Goal: Task Accomplishment & Management: Manage account settings

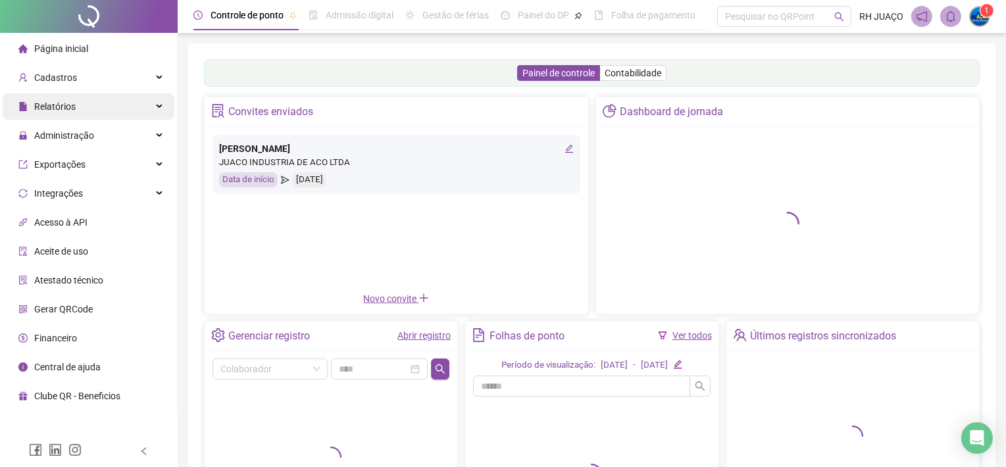
click at [82, 111] on div "Relatórios" at bounding box center [89, 106] width 172 height 26
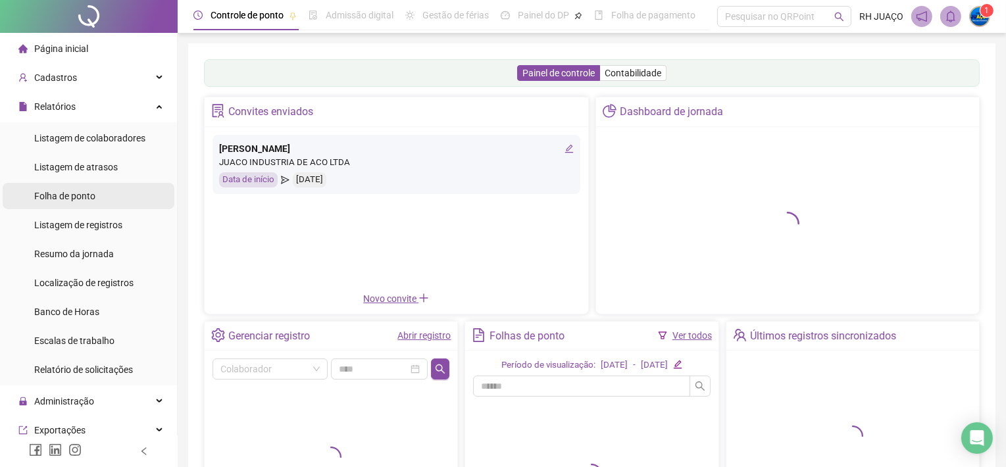
click at [67, 201] on span "Folha de ponto" at bounding box center [64, 196] width 61 height 11
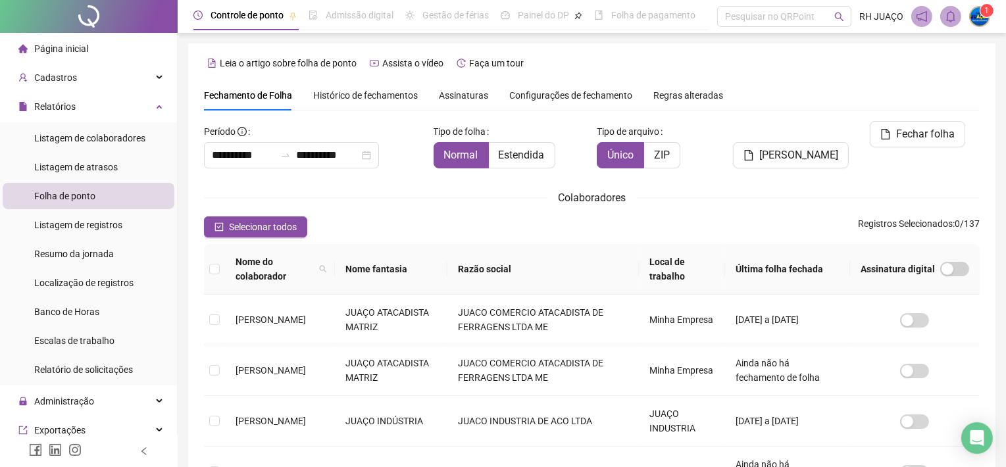
scroll to position [36, 0]
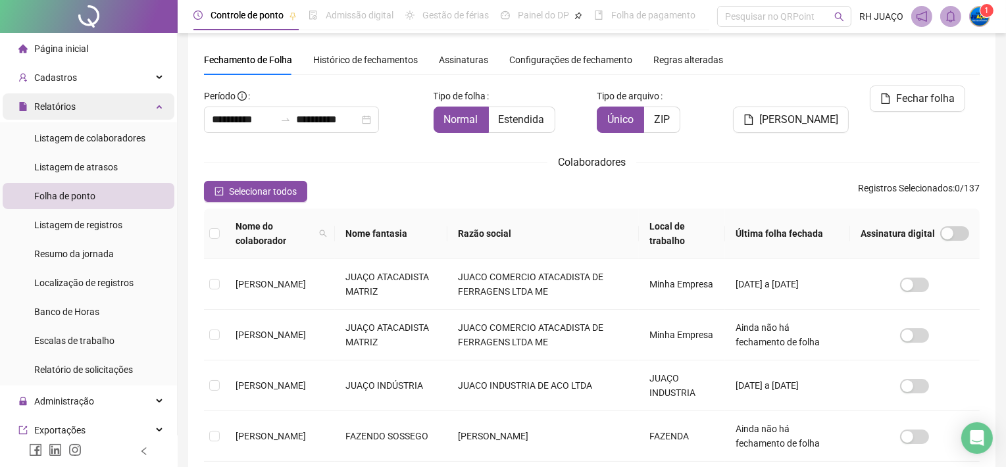
click at [70, 105] on span "Relatórios" at bounding box center [54, 106] width 41 height 11
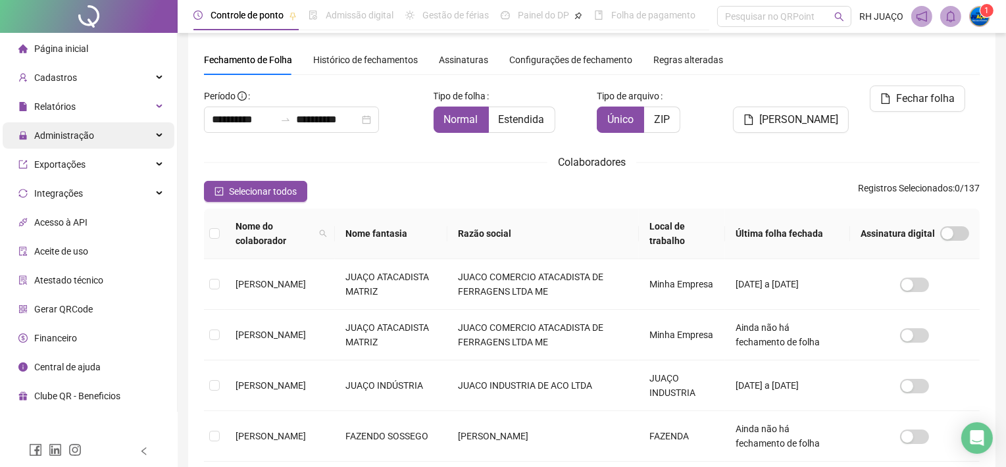
click at [80, 146] on span "Administração" at bounding box center [56, 135] width 76 height 26
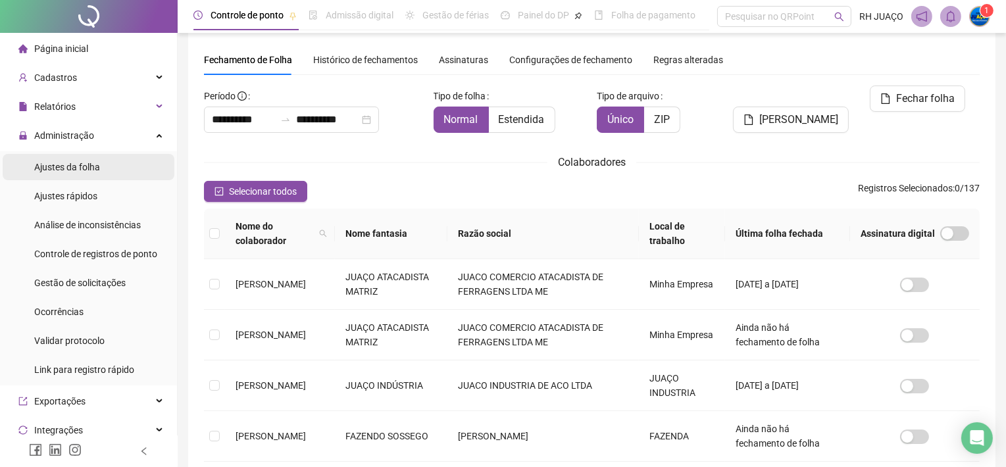
click at [89, 163] on span "Ajustes da folha" at bounding box center [67, 167] width 66 height 11
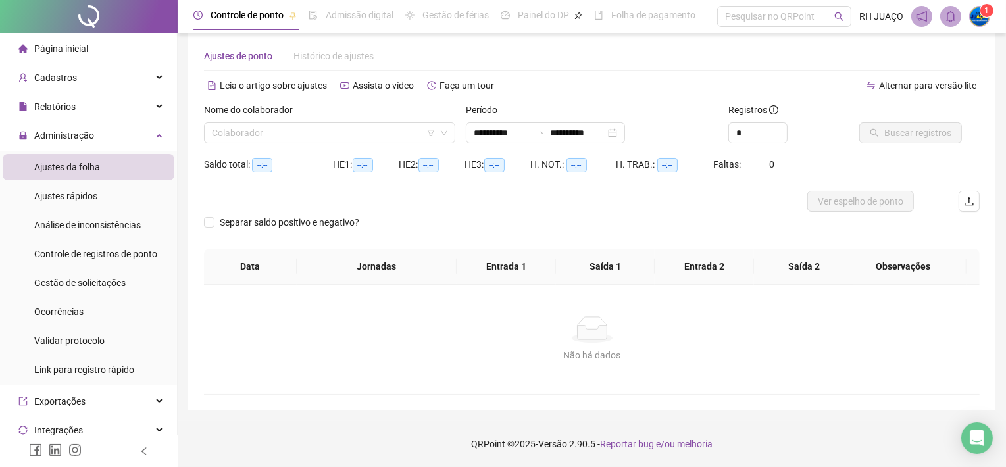
scroll to position [18, 0]
type input "**********"
click at [313, 128] on input "search" at bounding box center [324, 134] width 224 height 20
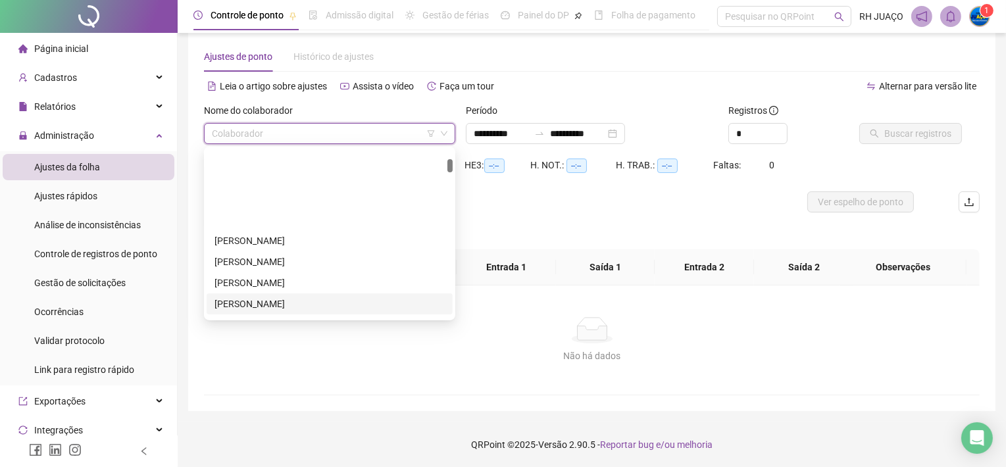
scroll to position [176, 0]
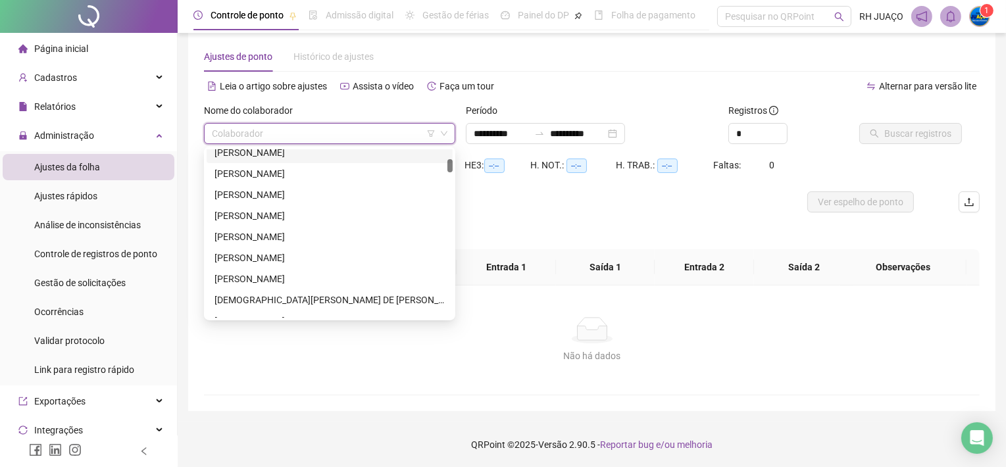
click at [424, 124] on input "search" at bounding box center [324, 134] width 224 height 20
click at [430, 131] on icon "filter" at bounding box center [431, 134] width 8 height 8
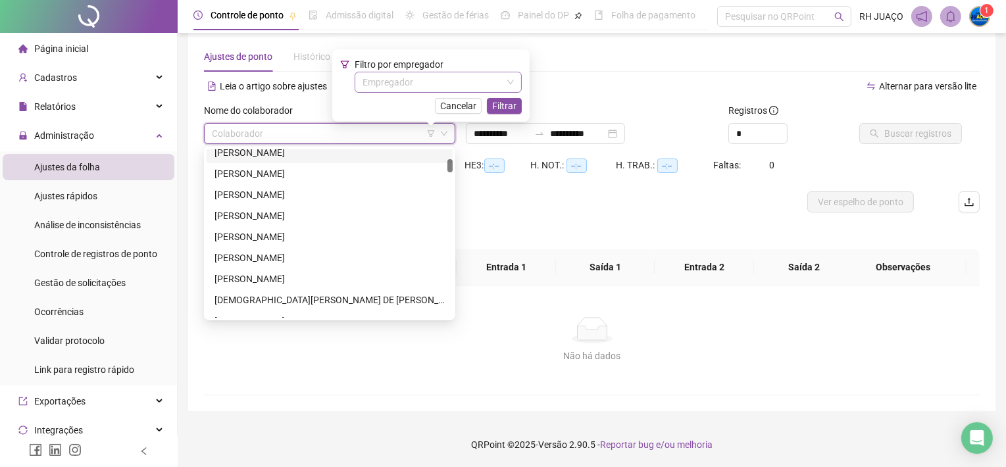
click at [411, 78] on input "search" at bounding box center [431, 82] width 139 height 20
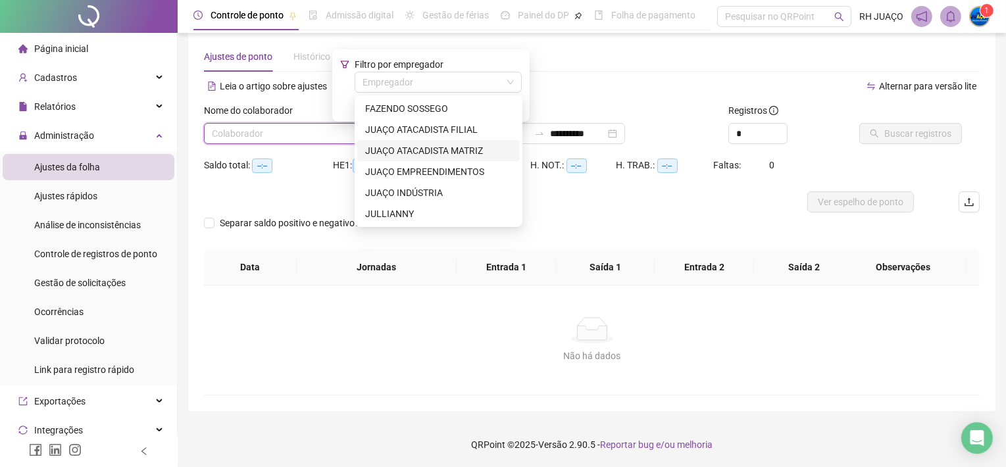
click at [414, 157] on div "JUAÇO ATACADISTA MATRIZ" at bounding box center [438, 150] width 162 height 21
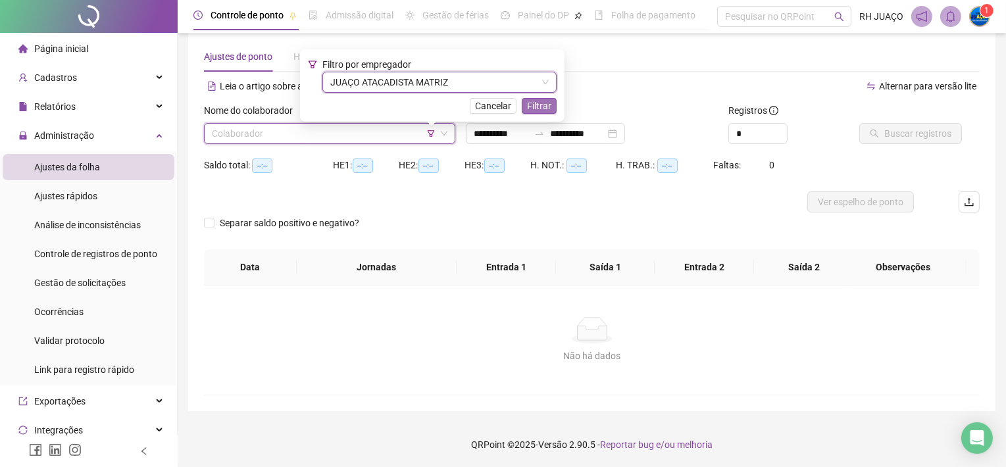
click at [540, 101] on span "Filtrar" at bounding box center [539, 106] width 24 height 14
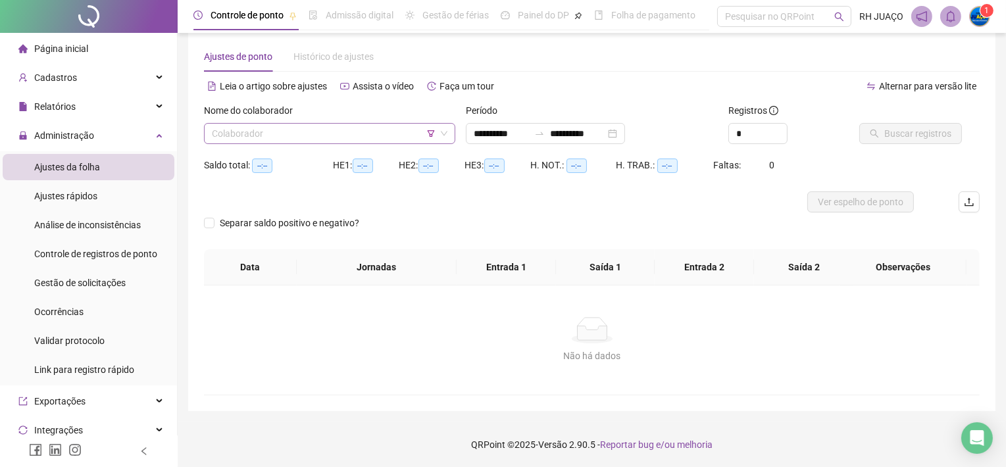
click at [285, 125] on input "search" at bounding box center [324, 134] width 224 height 20
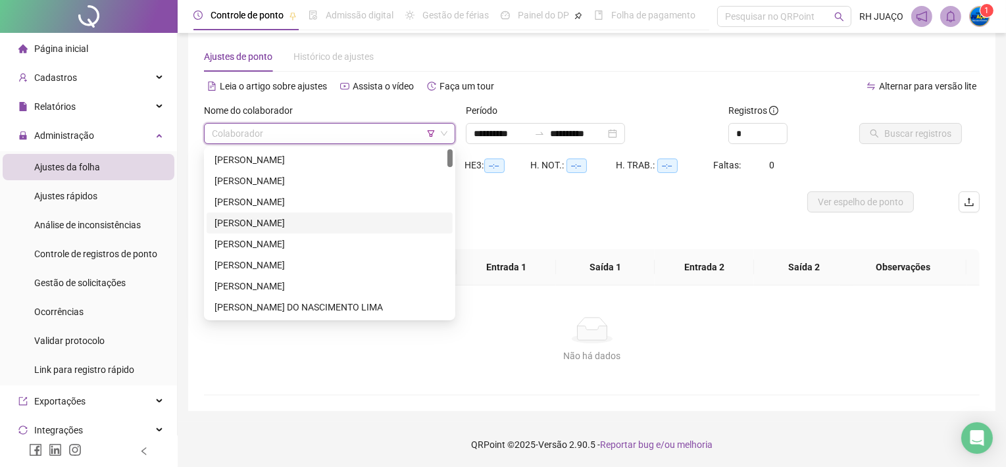
scroll to position [87, 0]
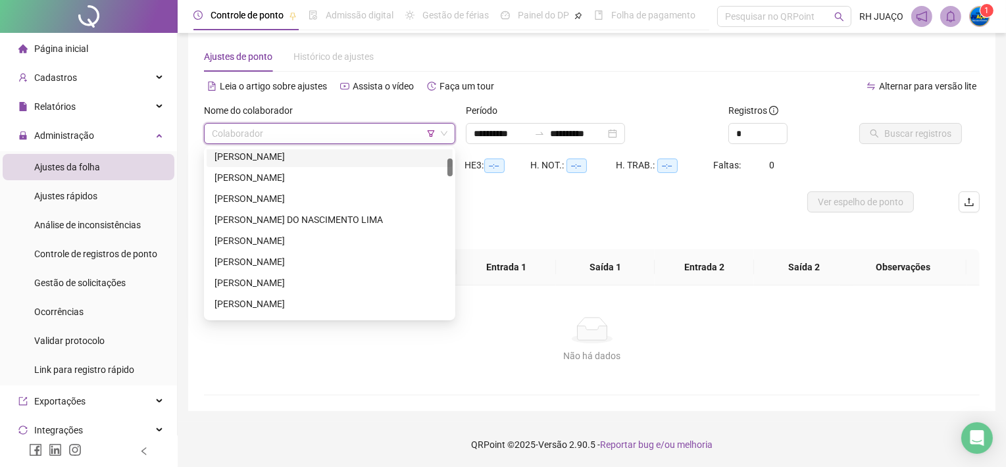
click at [397, 128] on input "search" at bounding box center [324, 134] width 224 height 20
click at [433, 134] on icon "filter" at bounding box center [431, 134] width 8 height 8
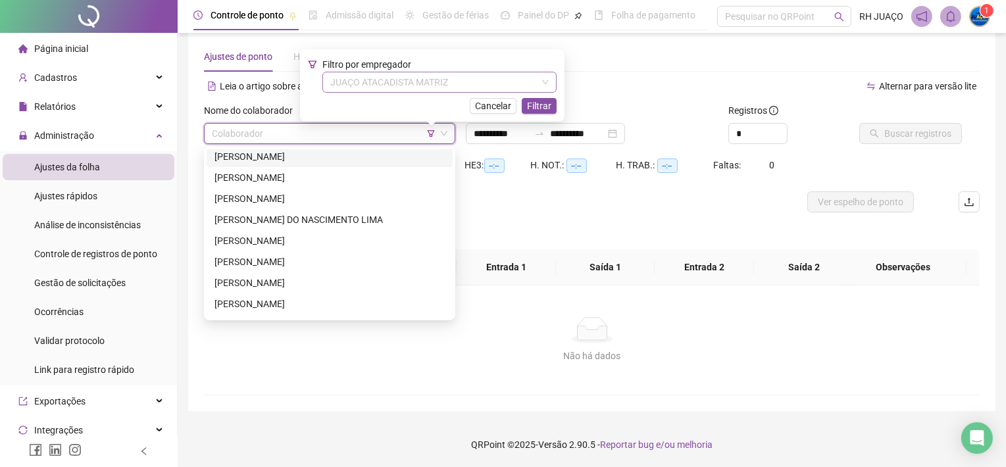
click at [404, 72] on div "JUAÇO ATACADISTA MATRIZ" at bounding box center [439, 82] width 234 height 21
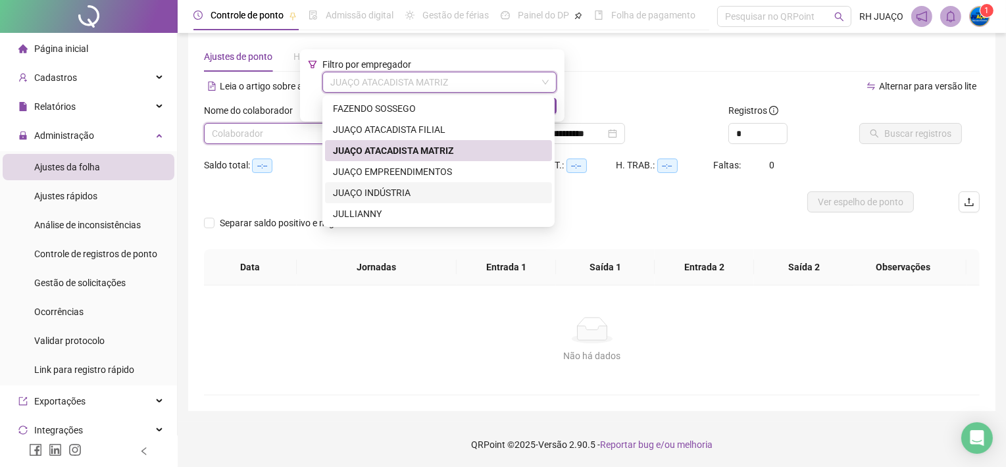
click at [432, 191] on div "JUAÇO INDÚSTRIA" at bounding box center [438, 193] width 211 height 14
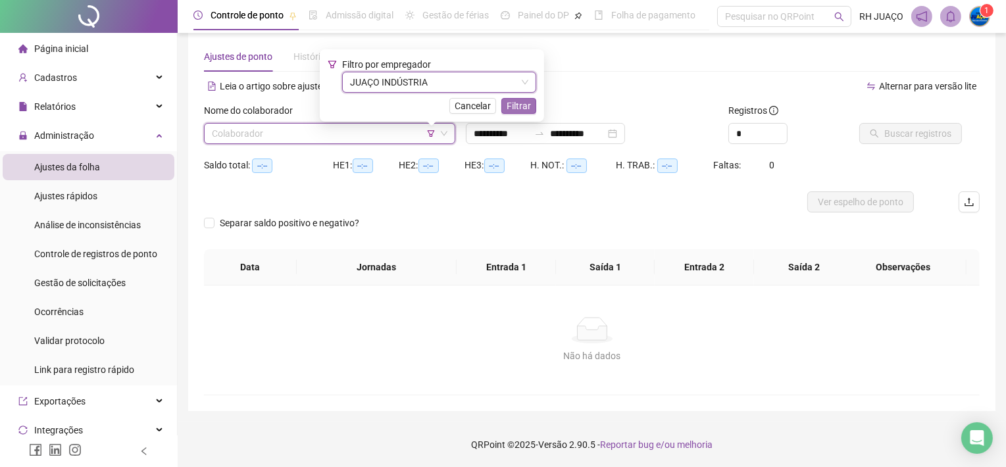
click at [524, 105] on span "Filtrar" at bounding box center [519, 106] width 24 height 14
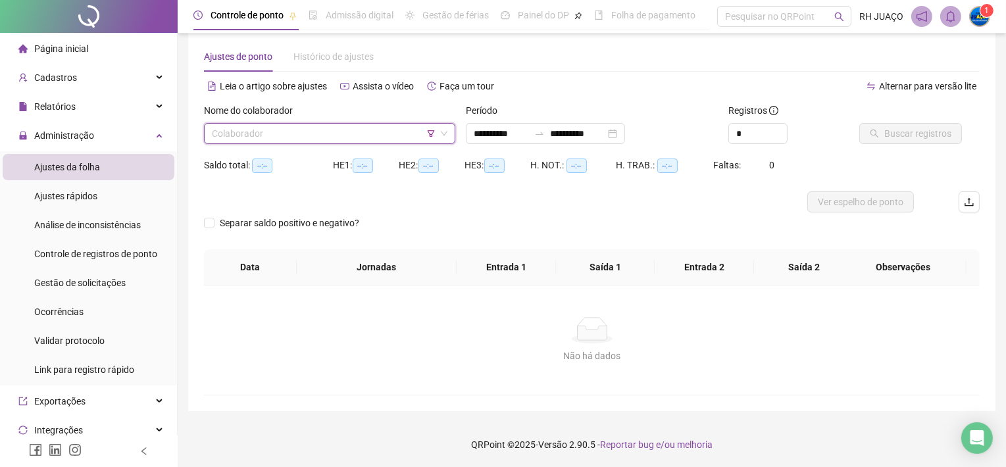
click at [288, 141] on input "search" at bounding box center [324, 134] width 224 height 20
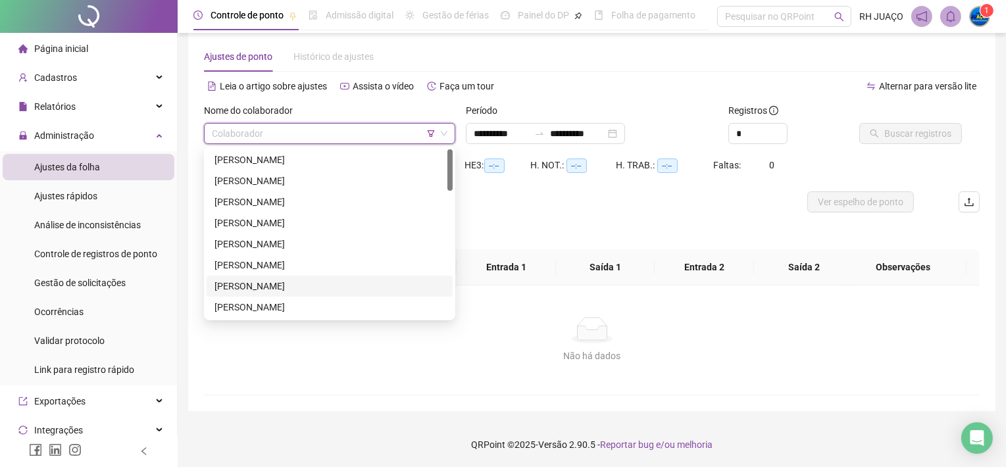
scroll to position [0, 0]
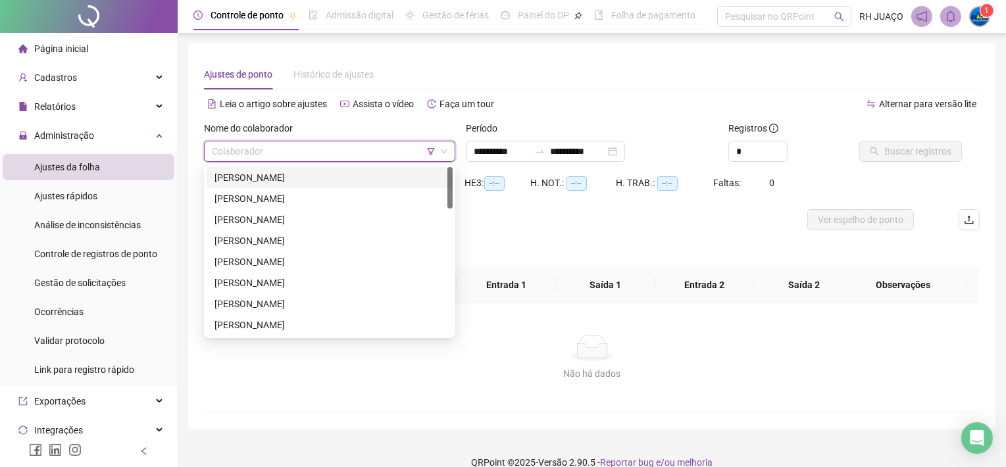
click at [334, 131] on div "Nome do colaborador" at bounding box center [329, 131] width 251 height 20
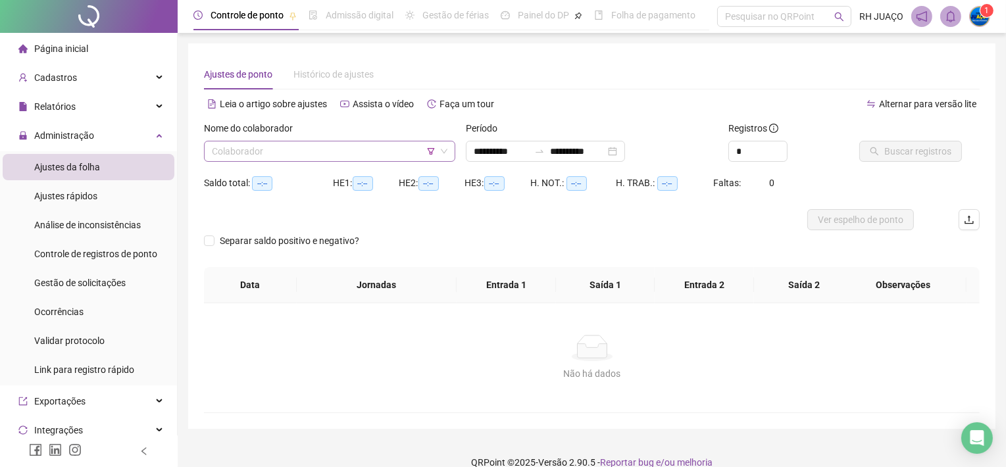
click at [342, 151] on input "search" at bounding box center [324, 151] width 224 height 20
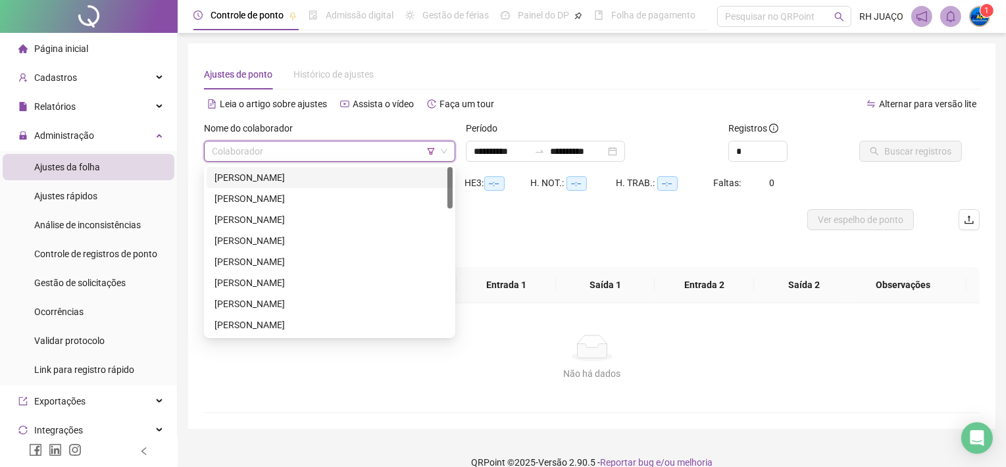
click at [428, 145] on input "search" at bounding box center [324, 151] width 224 height 20
click at [429, 151] on icon "filter" at bounding box center [431, 151] width 8 height 8
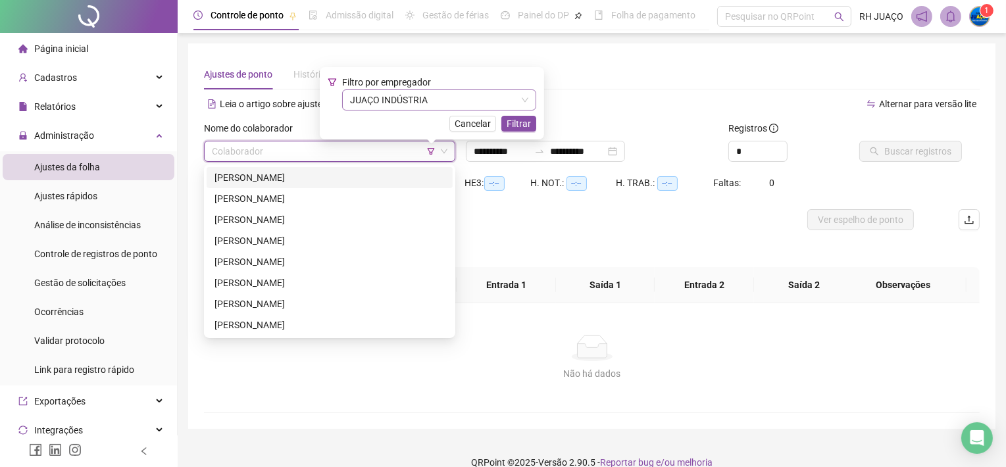
click at [412, 99] on span "JUAÇO INDÚSTRIA" at bounding box center [439, 100] width 178 height 20
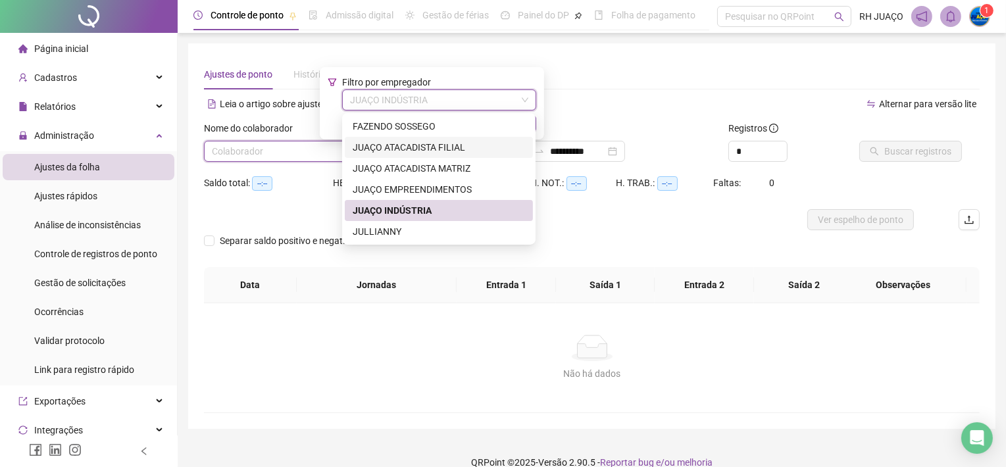
click at [418, 148] on div "JUAÇO ATACADISTA FILIAL" at bounding box center [439, 147] width 172 height 14
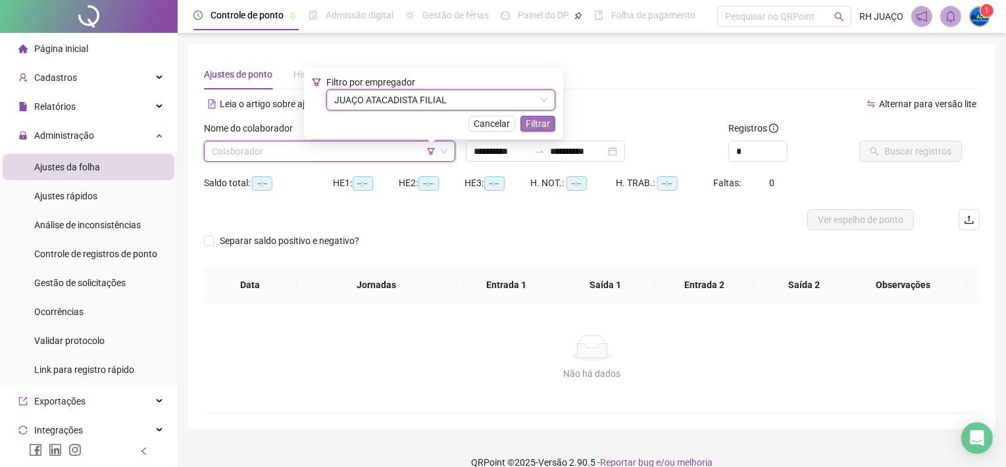
click at [530, 118] on span "Filtrar" at bounding box center [538, 123] width 24 height 14
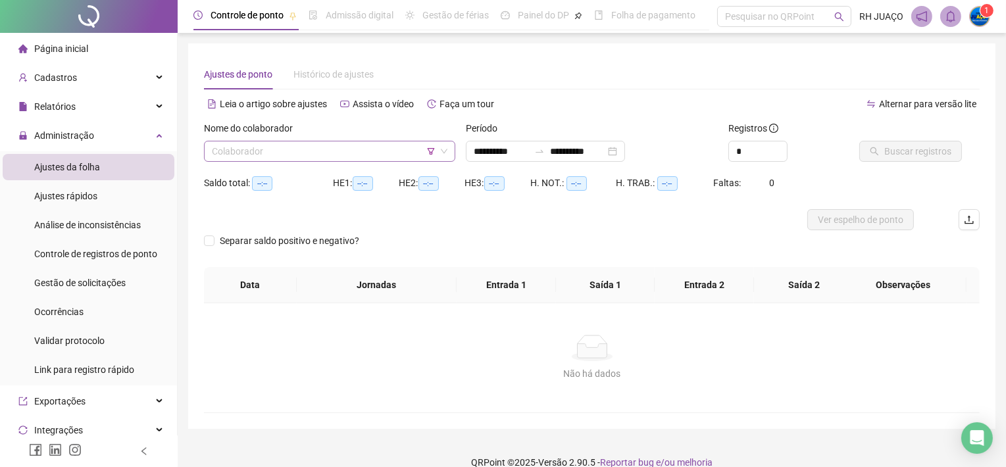
click at [314, 150] on input "search" at bounding box center [324, 151] width 224 height 20
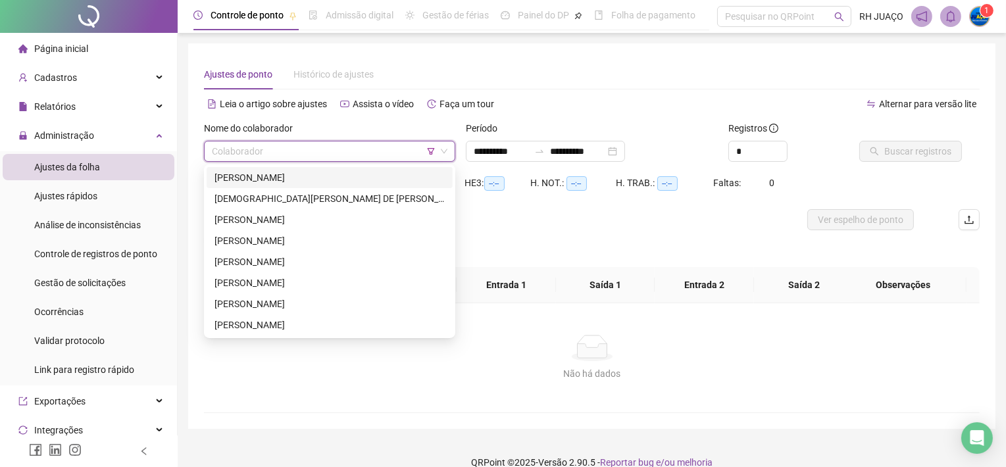
click at [329, 148] on input "search" at bounding box center [324, 151] width 224 height 20
click at [428, 152] on icon "filter" at bounding box center [431, 151] width 8 height 8
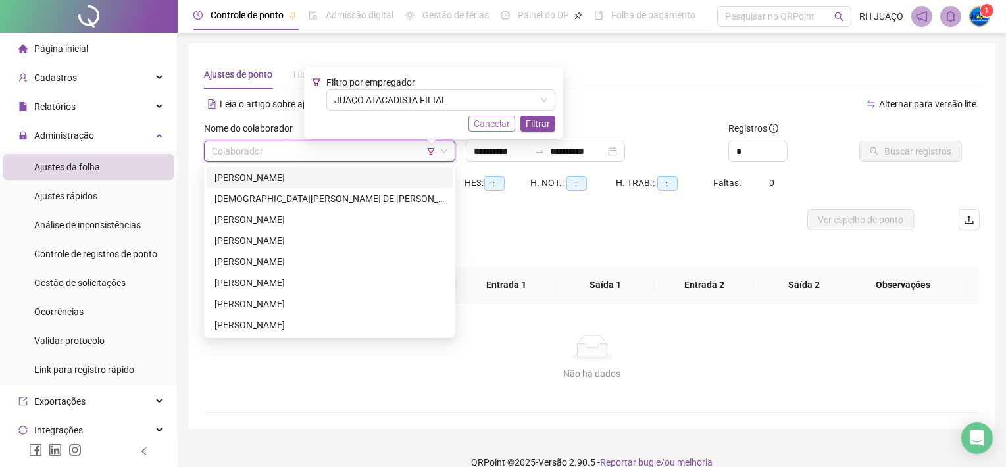
click at [474, 128] on span "Cancelar" at bounding box center [492, 123] width 36 height 14
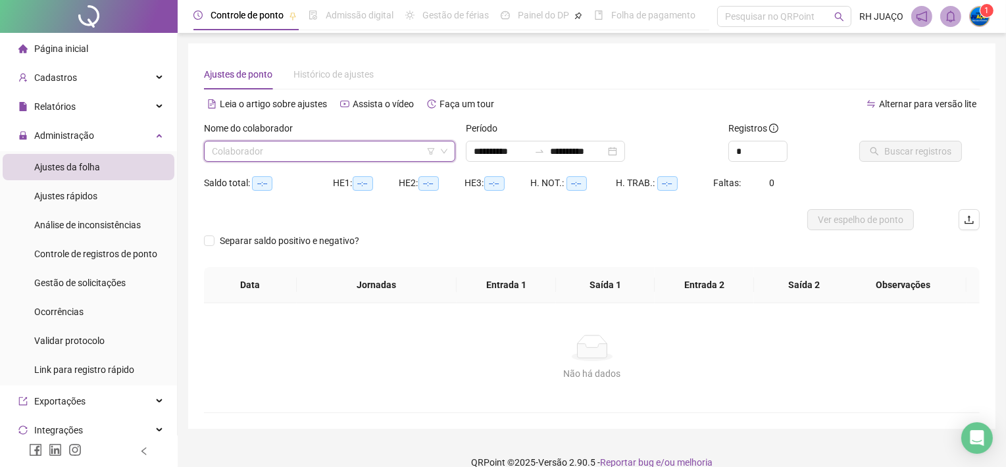
click at [396, 145] on input "search" at bounding box center [324, 151] width 224 height 20
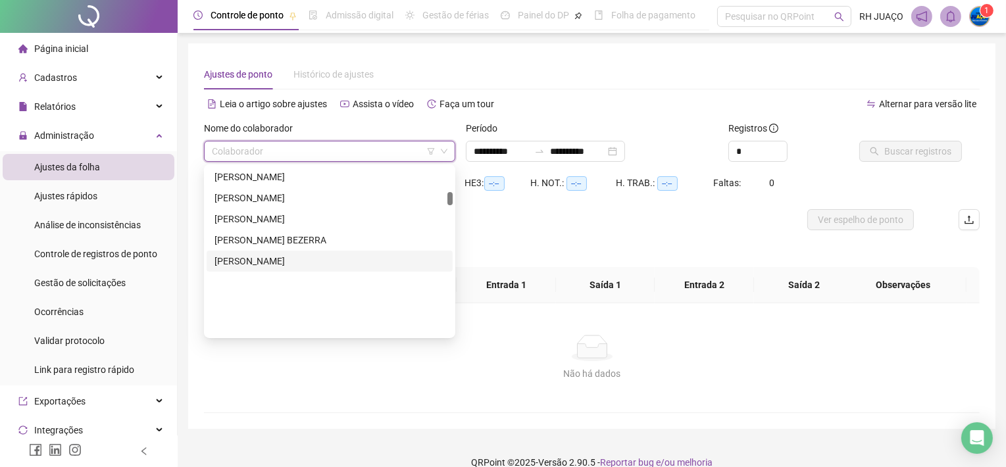
scroll to position [439, 0]
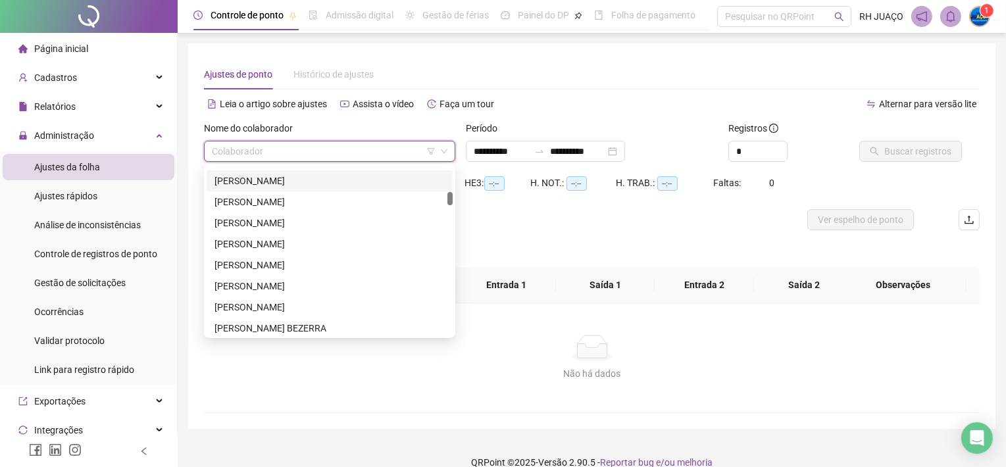
click at [365, 146] on input "search" at bounding box center [324, 151] width 224 height 20
click at [432, 151] on icon "filter" at bounding box center [431, 151] width 8 height 8
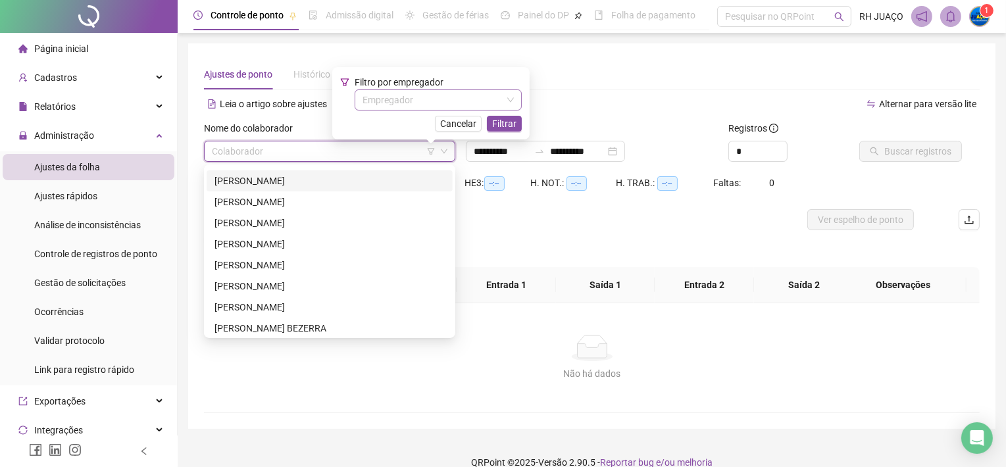
click at [418, 103] on input "search" at bounding box center [431, 100] width 139 height 20
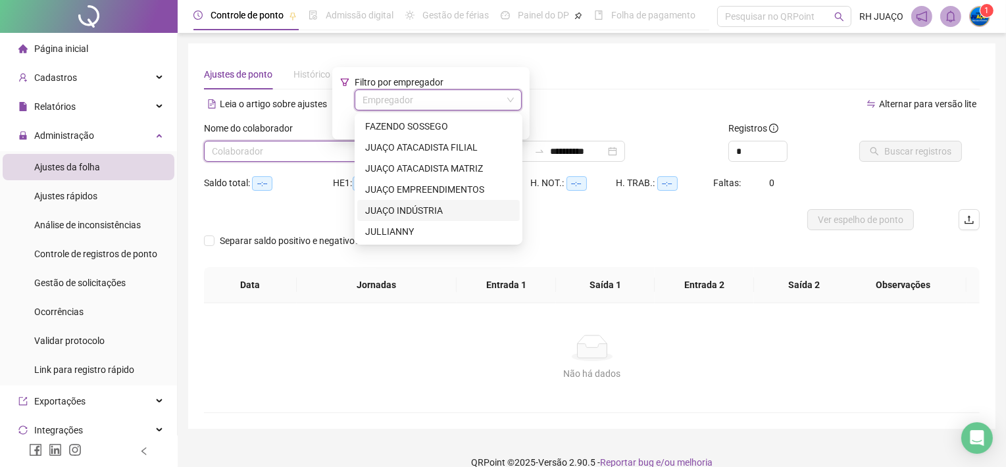
click at [413, 206] on div "JUAÇO INDÚSTRIA" at bounding box center [438, 210] width 147 height 14
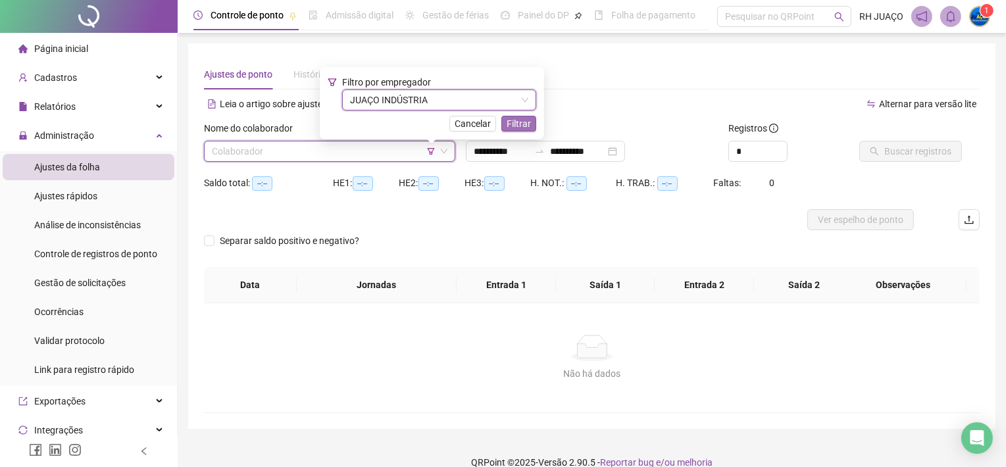
click at [516, 122] on span "Filtrar" at bounding box center [519, 123] width 24 height 14
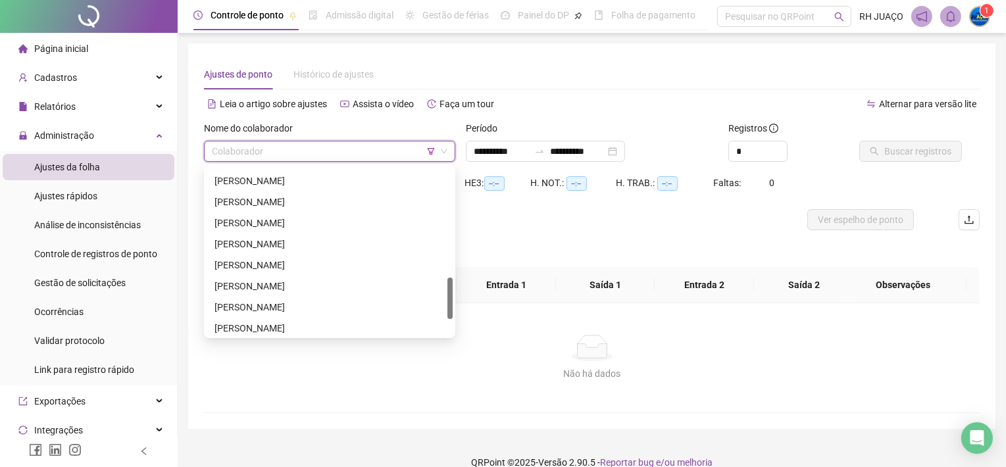
click at [322, 151] on input "search" at bounding box center [324, 151] width 224 height 20
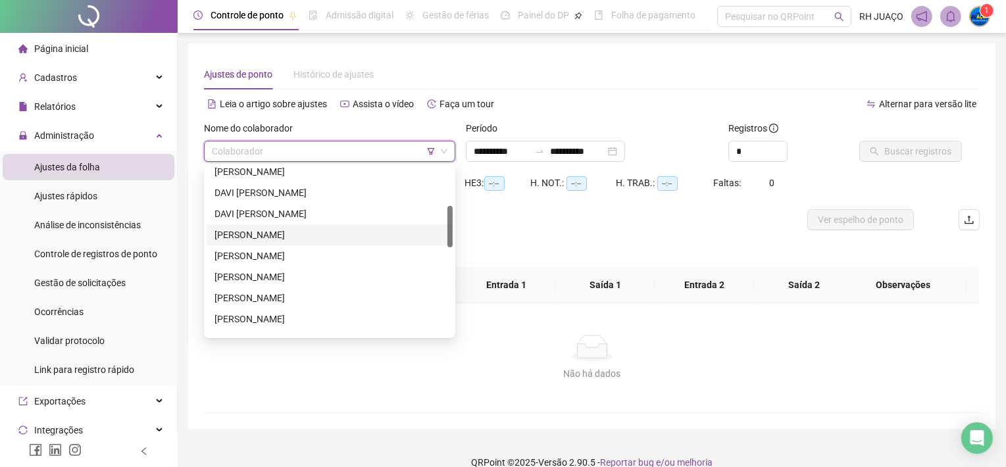
scroll to position [0, 0]
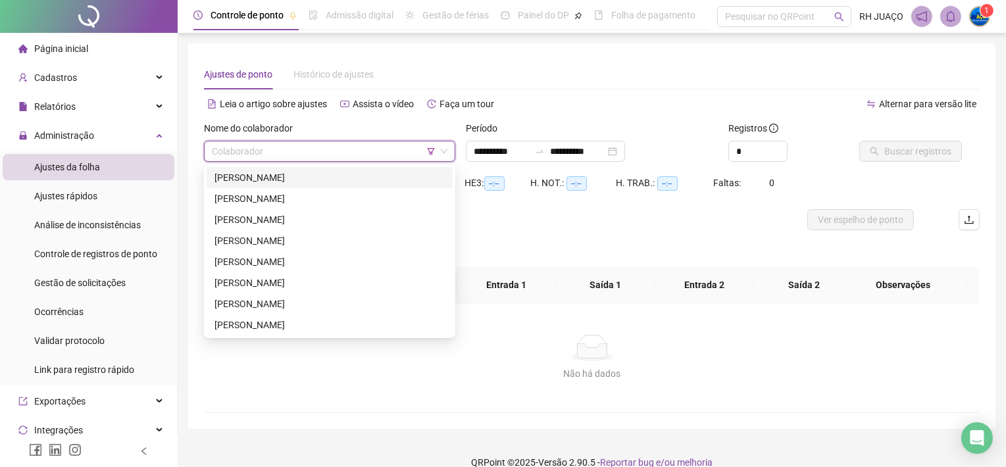
drag, startPoint x: 430, startPoint y: 145, endPoint x: 430, endPoint y: 152, distance: 7.3
click at [430, 152] on div "Colaborador" at bounding box center [329, 151] width 251 height 21
click at [430, 151] on icon "filter" at bounding box center [431, 151] width 8 height 8
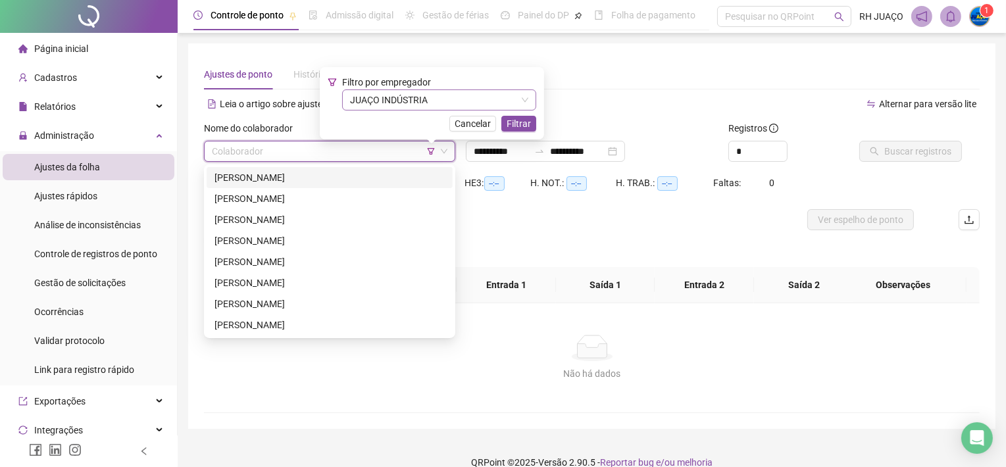
click at [411, 102] on span "JUAÇO INDÚSTRIA" at bounding box center [439, 100] width 178 height 20
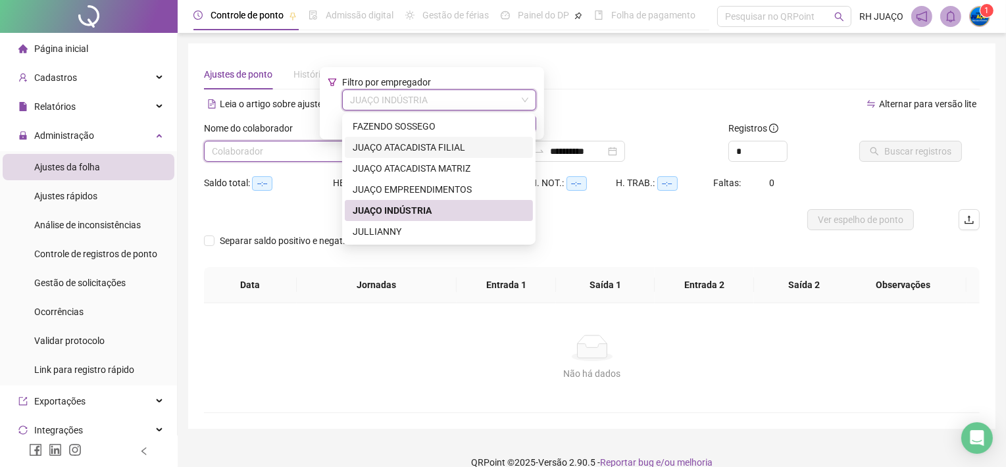
click at [468, 150] on div "JUAÇO ATACADISTA FILIAL" at bounding box center [439, 147] width 172 height 14
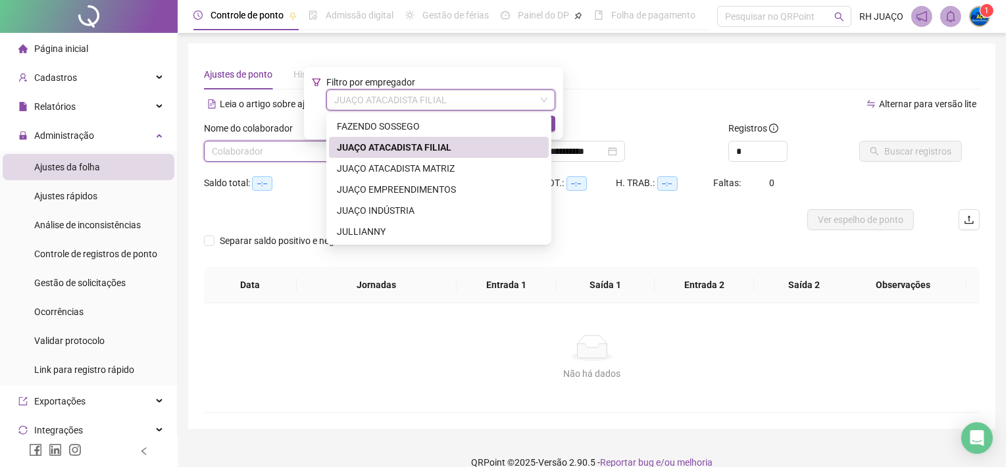
click at [455, 102] on span "JUAÇO ATACADISTA FILIAL" at bounding box center [440, 100] width 213 height 20
click at [512, 165] on div "JUAÇO ATACADISTA MATRIZ" at bounding box center [439, 168] width 204 height 14
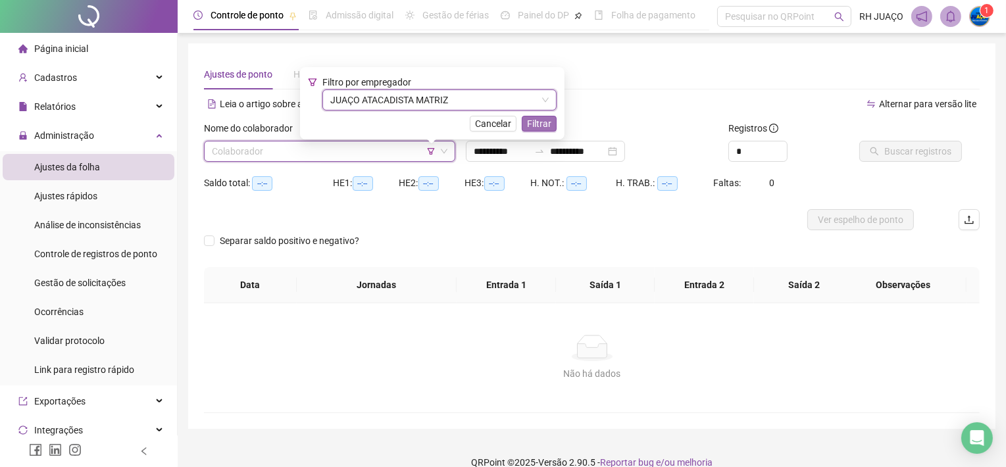
click at [543, 122] on span "Filtrar" at bounding box center [539, 123] width 24 height 14
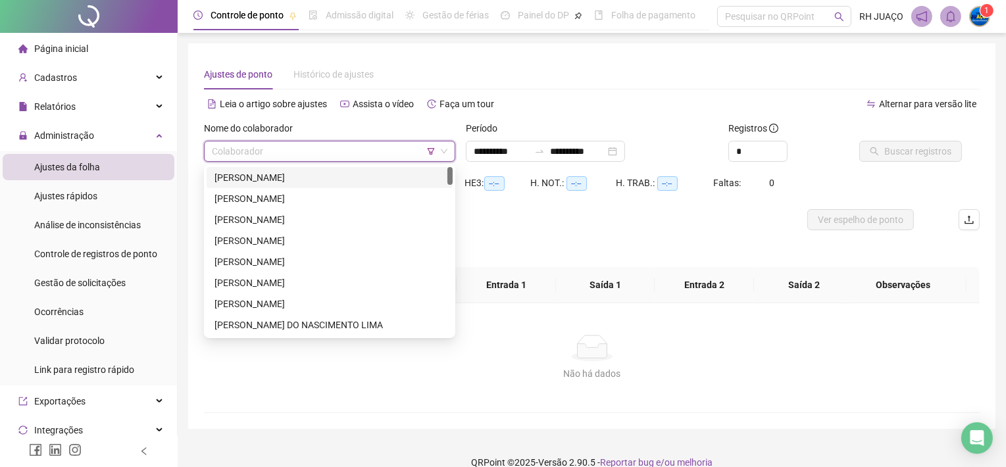
click at [382, 142] on input "search" at bounding box center [324, 151] width 224 height 20
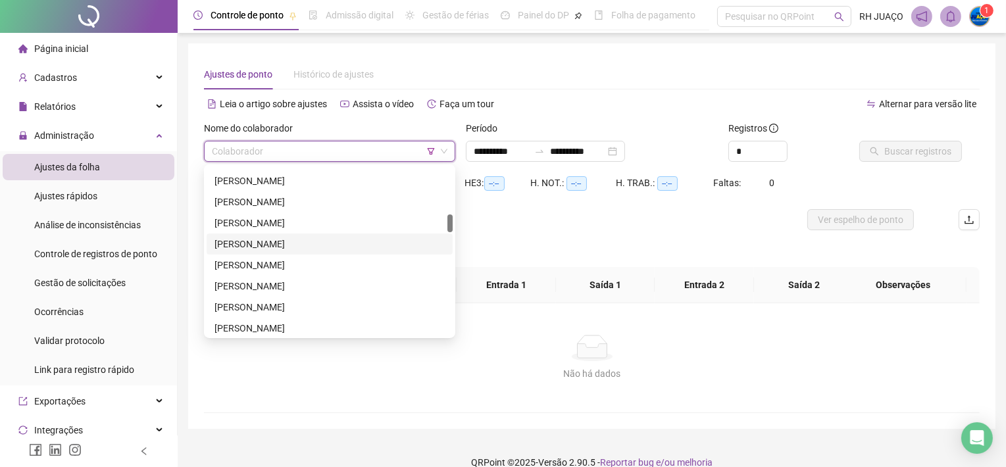
scroll to position [527, 0]
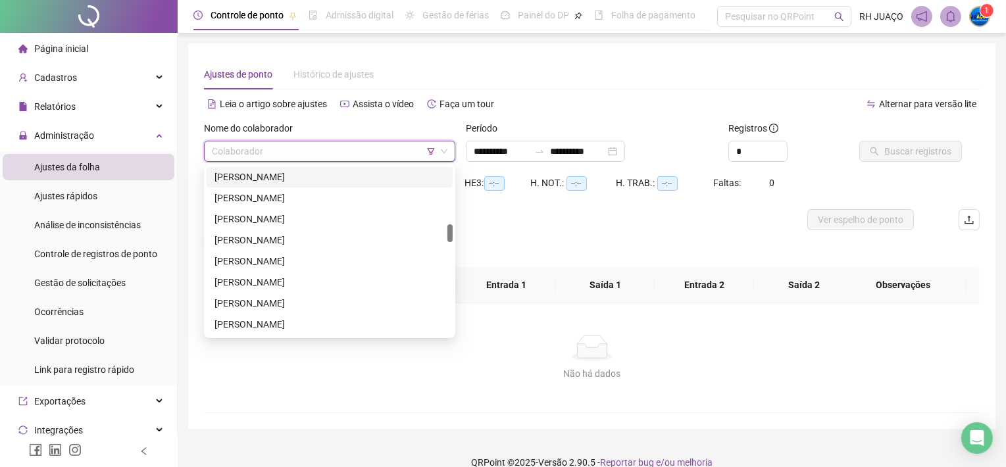
click at [432, 151] on icon "filter" at bounding box center [431, 151] width 8 height 8
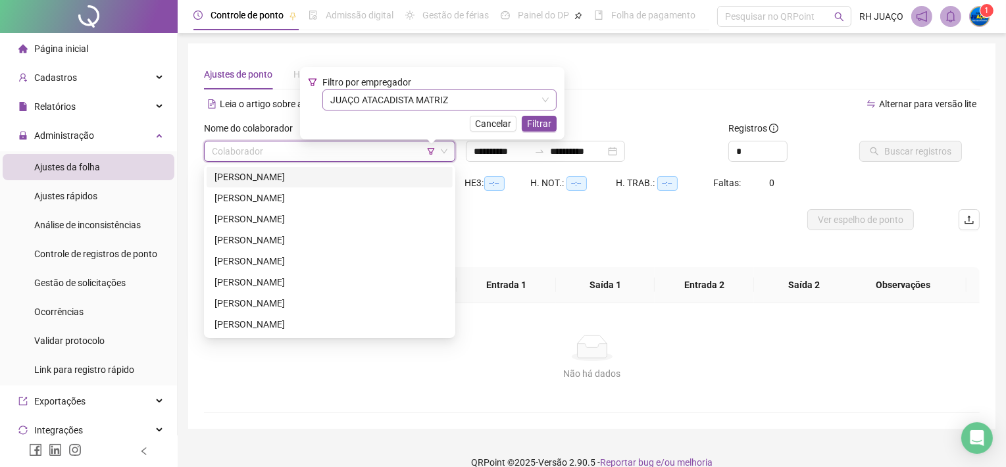
click at [430, 103] on span "JUAÇO ATACADISTA MATRIZ" at bounding box center [439, 100] width 218 height 20
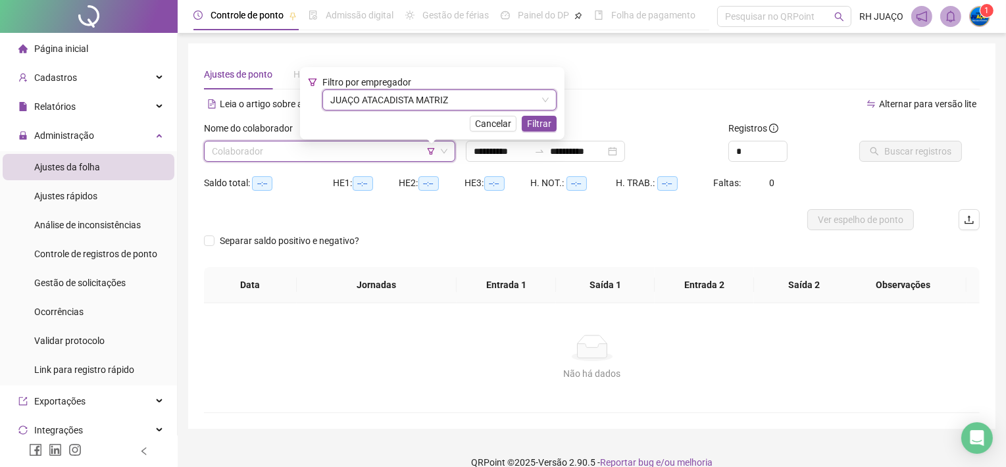
click at [460, 82] on div "Filtro por empregador JUAÇO ATACADISTA MATRIZ JUAÇO ATACADISTA MATRIZ" at bounding box center [439, 93] width 234 height 36
click at [532, 98] on span "JUAÇO ATACADISTA MATRIZ" at bounding box center [439, 100] width 218 height 20
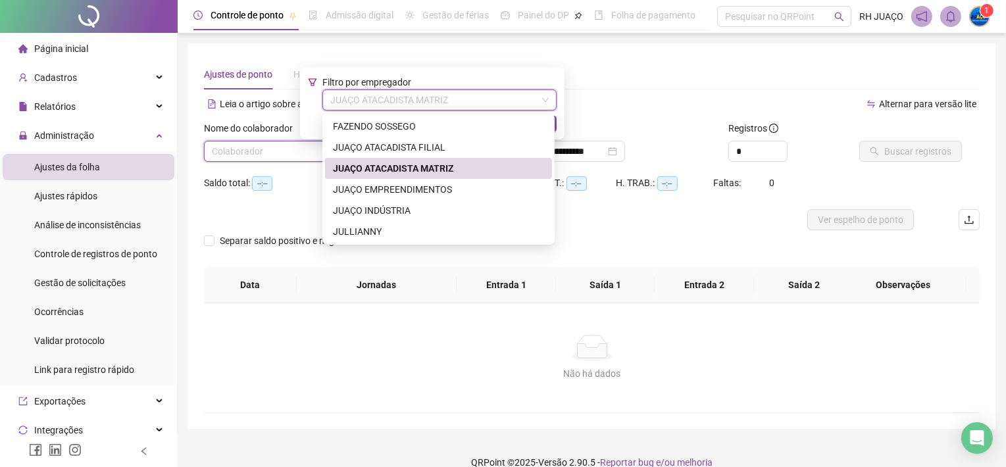
click at [547, 89] on div "Filtro por empregador JUAÇO ATACADISTA MATRIZ" at bounding box center [439, 93] width 234 height 36
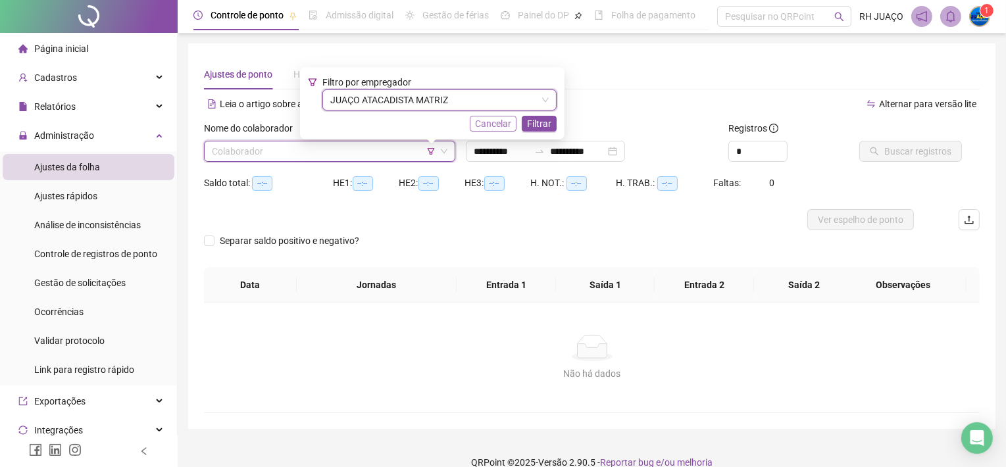
click at [501, 122] on span "Cancelar" at bounding box center [493, 123] width 36 height 14
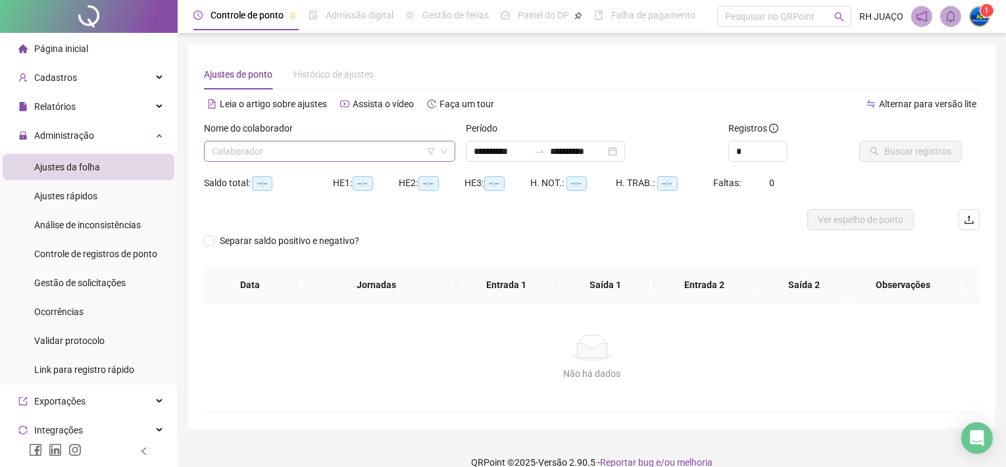
click at [312, 147] on input "search" at bounding box center [324, 151] width 224 height 20
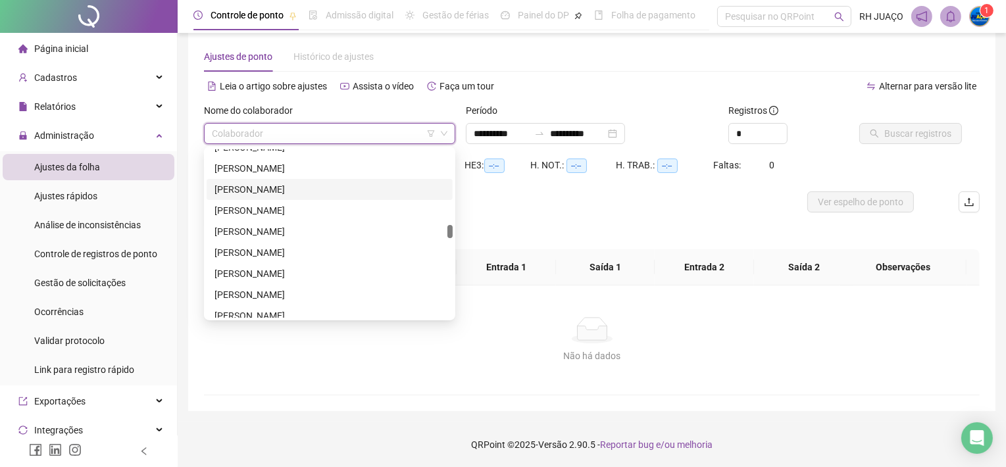
scroll to position [1230, 0]
click at [432, 131] on icon "filter" at bounding box center [431, 134] width 8 height 8
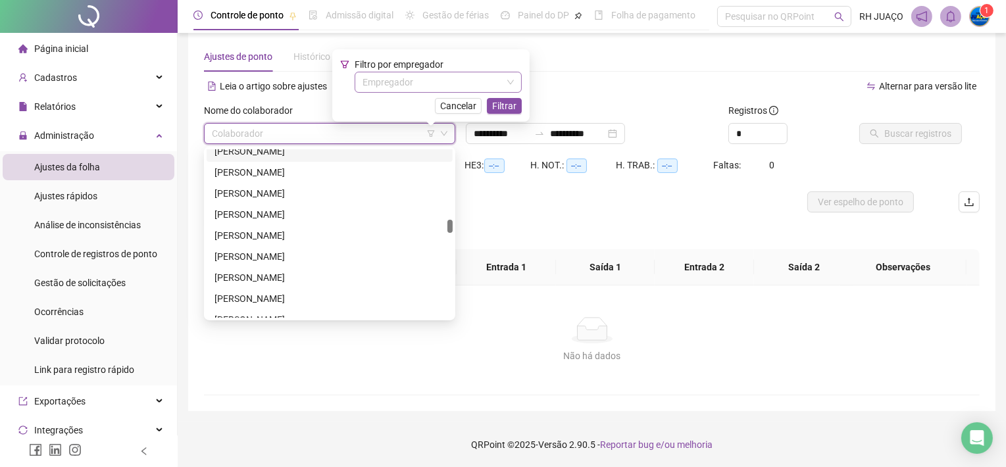
click at [420, 80] on input "search" at bounding box center [431, 82] width 139 height 20
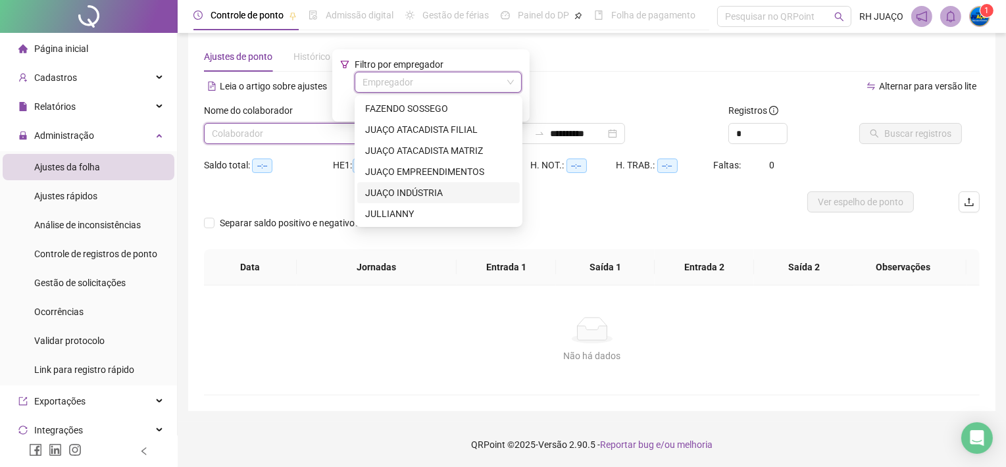
click at [424, 187] on div "JUAÇO INDÚSTRIA" at bounding box center [438, 193] width 147 height 14
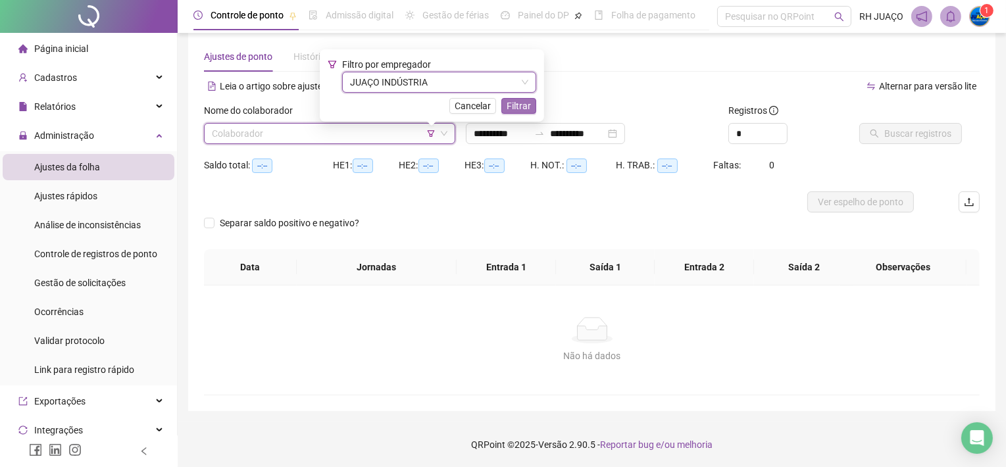
click at [525, 105] on span "Filtrar" at bounding box center [519, 106] width 24 height 14
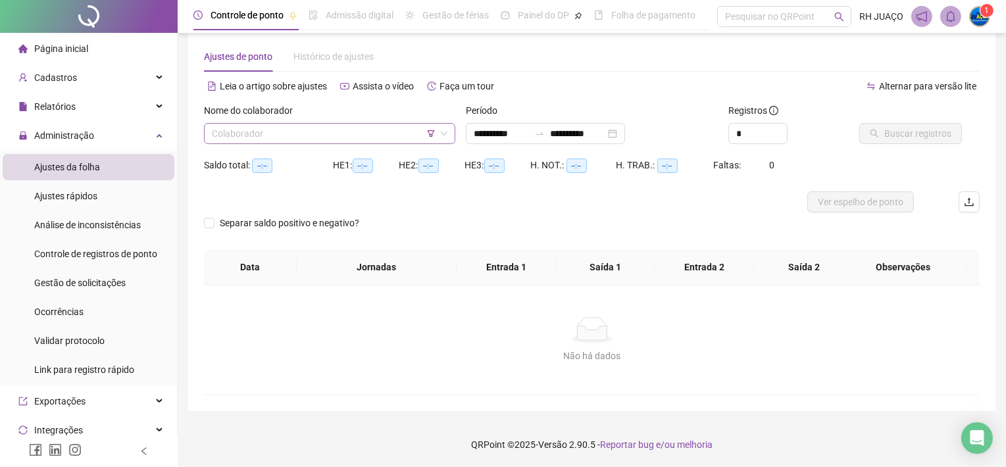
click at [379, 131] on input "search" at bounding box center [324, 134] width 224 height 20
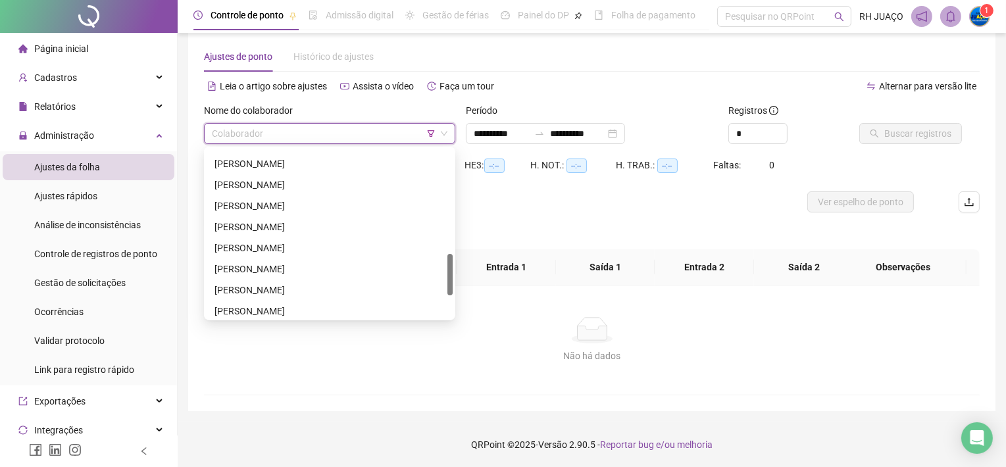
scroll to position [329, 0]
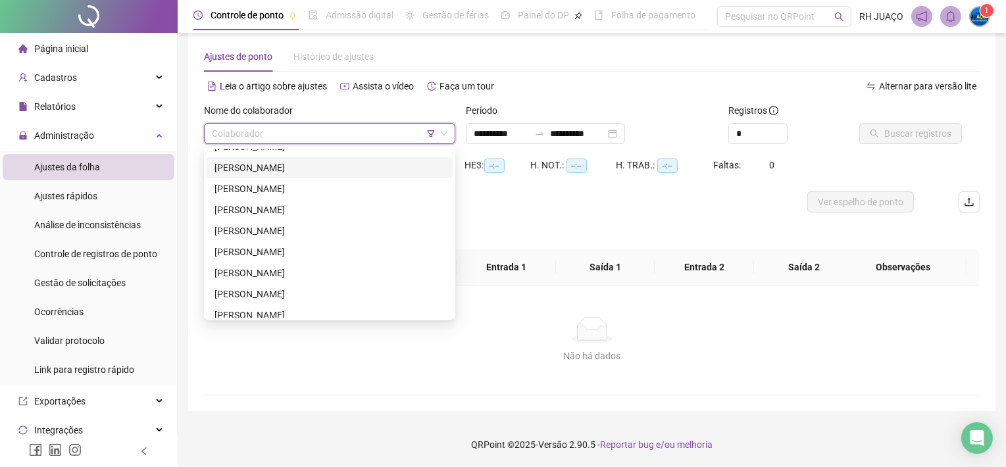
click at [431, 132] on icon "filter" at bounding box center [431, 134] width 8 height 8
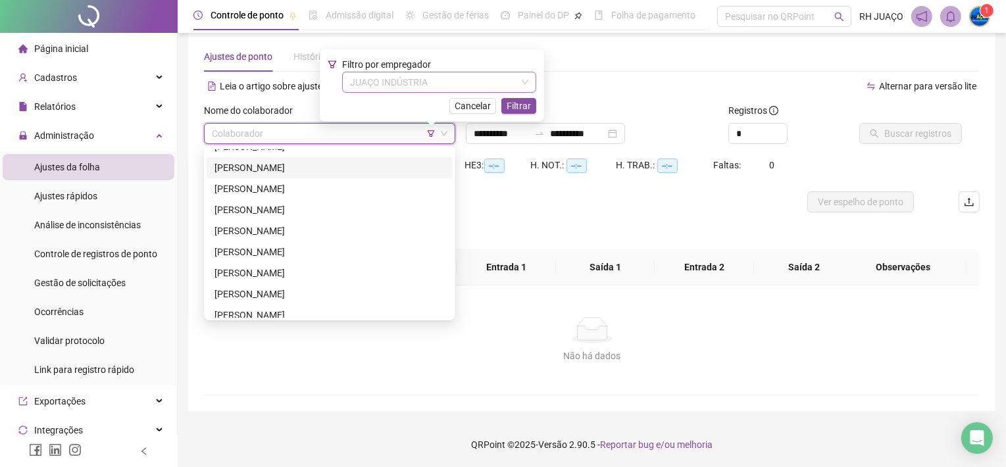
click at [425, 85] on span "JUAÇO INDÚSTRIA" at bounding box center [439, 82] width 178 height 20
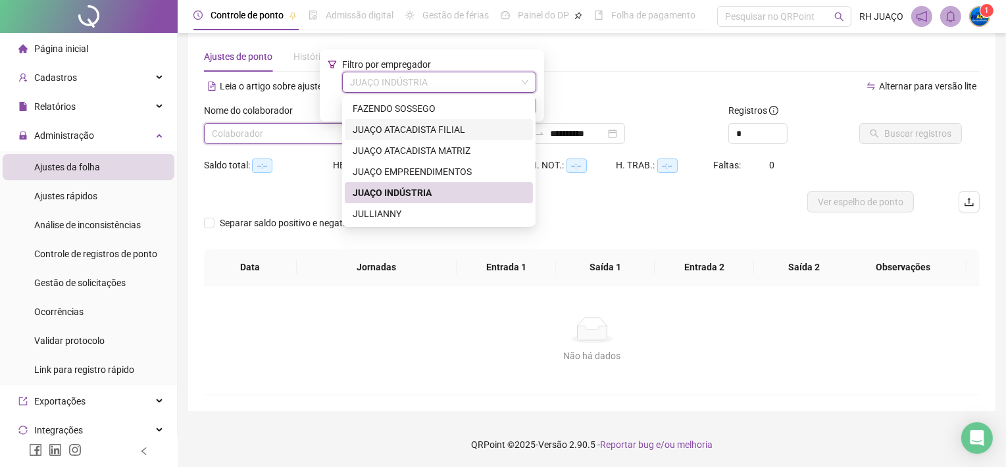
click at [407, 125] on div "JUAÇO ATACADISTA FILIAL" at bounding box center [439, 129] width 172 height 14
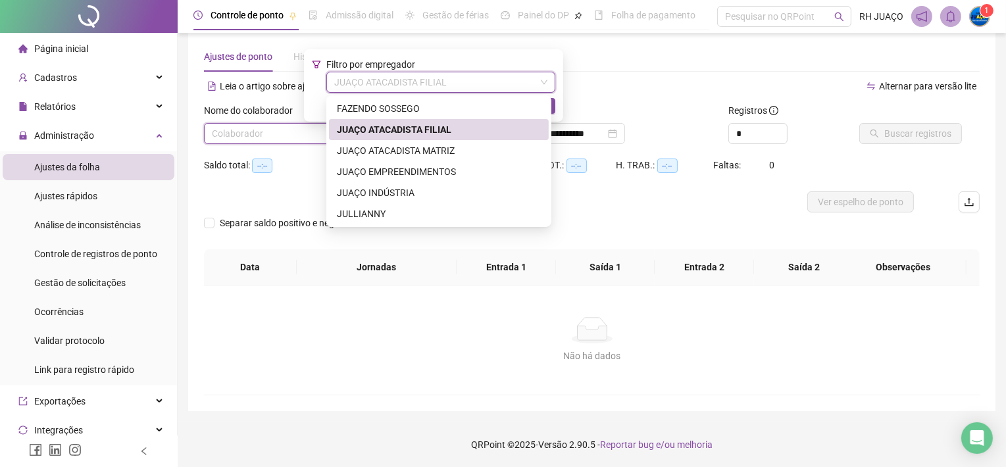
click at [487, 76] on span "JUAÇO ATACADISTA FILIAL" at bounding box center [440, 82] width 213 height 20
click at [424, 148] on div "JUAÇO ATACADISTA MATRIZ" at bounding box center [439, 150] width 204 height 14
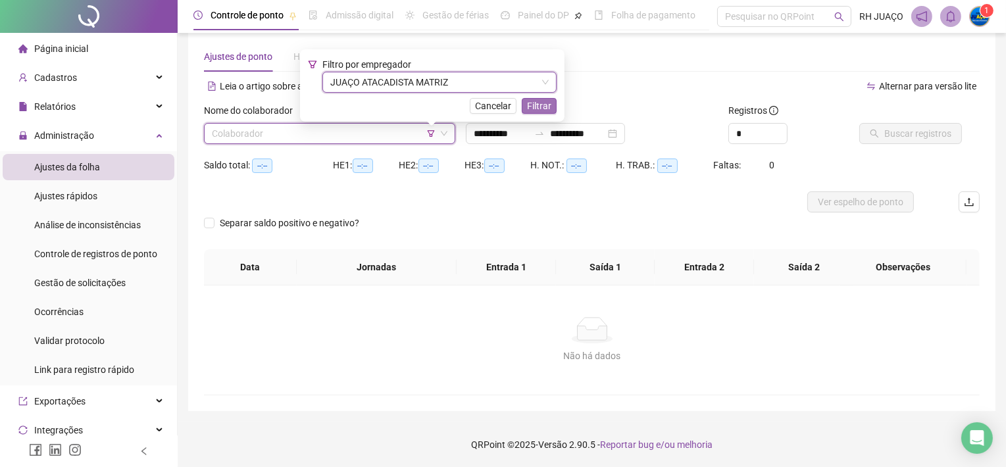
click at [545, 104] on span "Filtrar" at bounding box center [539, 106] width 24 height 14
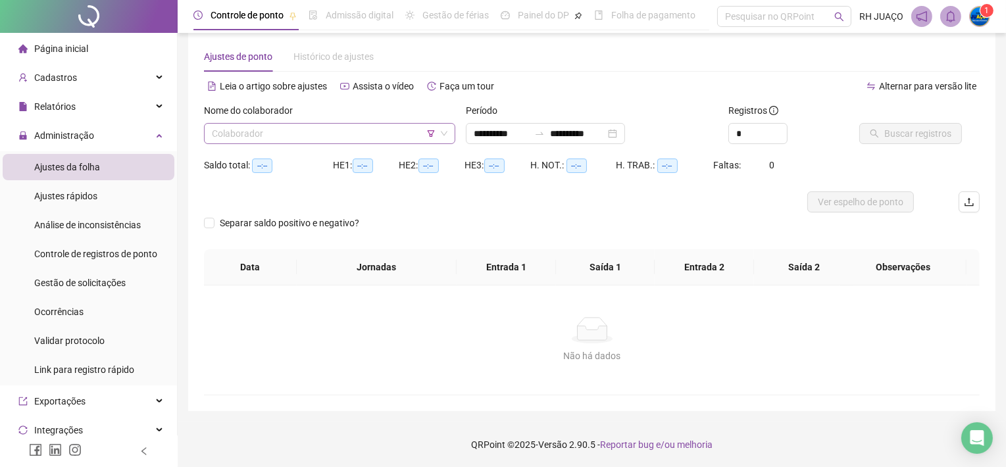
click at [301, 134] on input "search" at bounding box center [324, 134] width 224 height 20
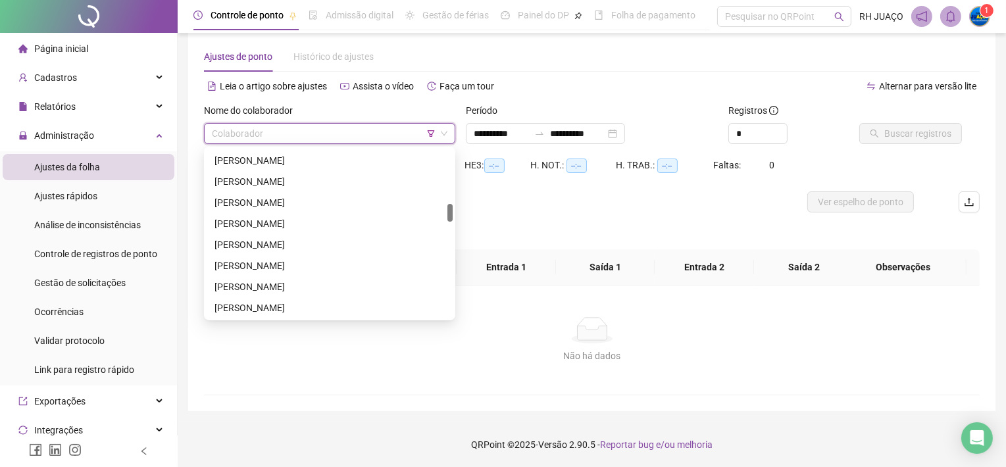
scroll to position [593, 0]
click at [518, 228] on div "Separar saldo positivo e negativo?" at bounding box center [592, 230] width 776 height 37
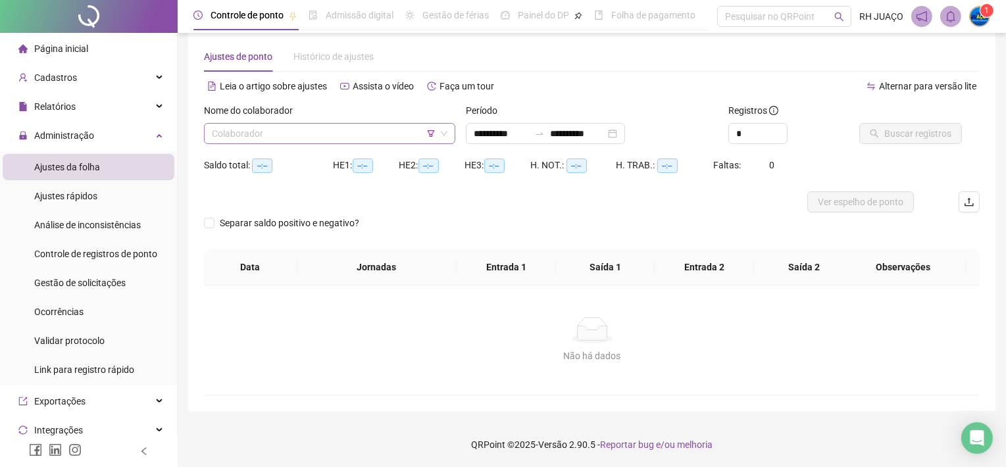
click at [389, 136] on input "search" at bounding box center [324, 134] width 224 height 20
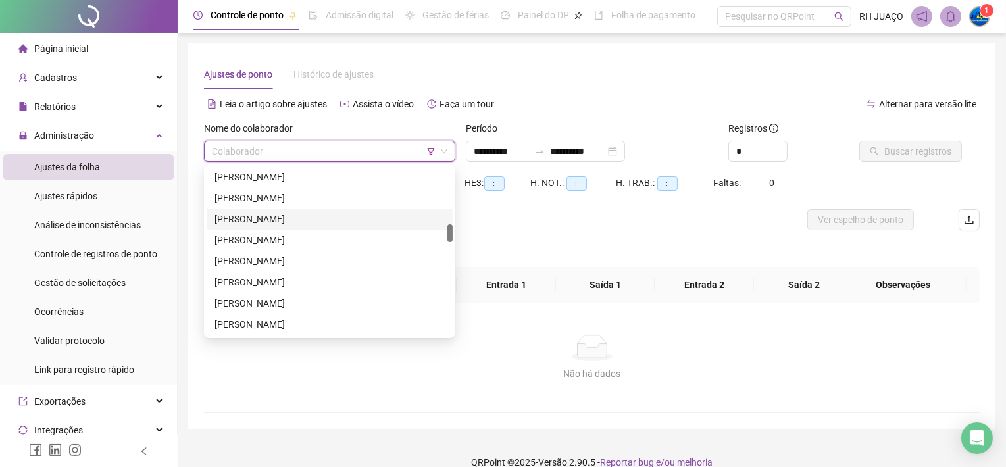
scroll to position [351, 0]
click at [432, 152] on icon "filter" at bounding box center [431, 151] width 8 height 8
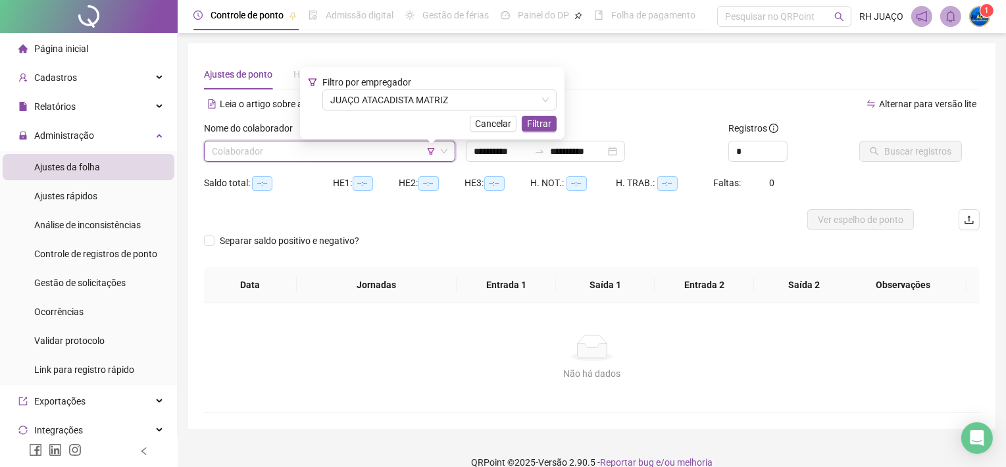
click at [433, 116] on div "Cancelar Filtrar" at bounding box center [432, 124] width 249 height 16
click at [537, 124] on span "Filtrar" at bounding box center [539, 123] width 24 height 14
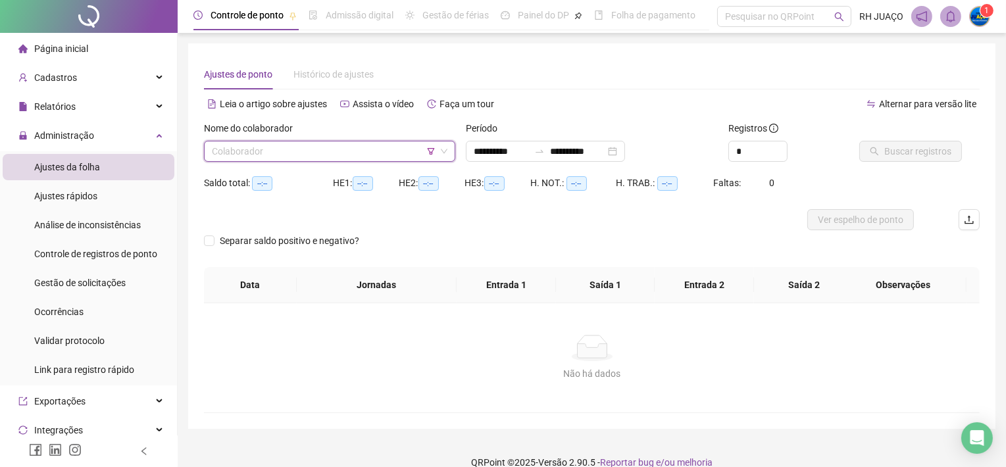
click at [303, 145] on input "search" at bounding box center [324, 151] width 224 height 20
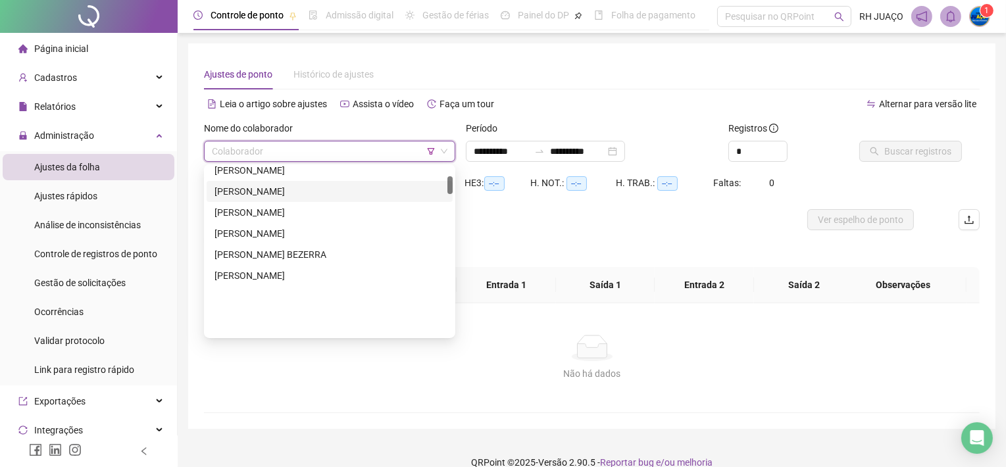
scroll to position [87, 0]
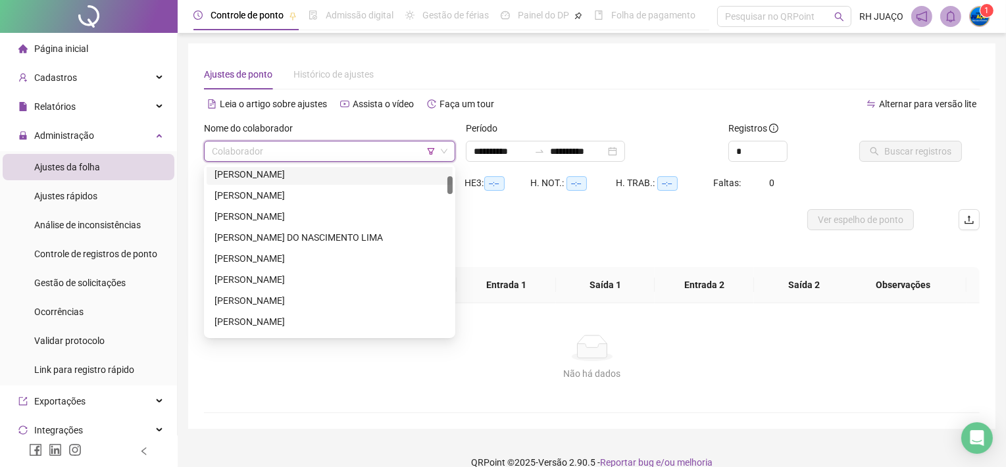
click at [432, 149] on icon "filter" at bounding box center [431, 151] width 8 height 8
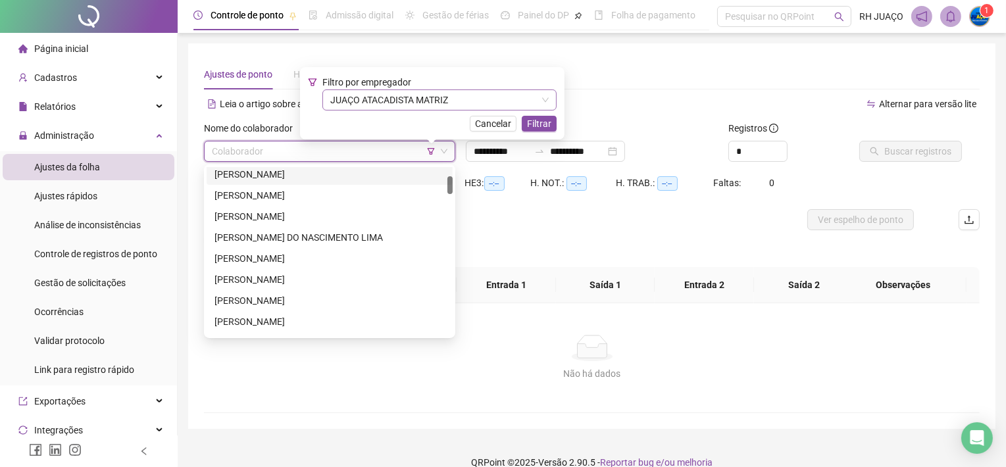
click at [426, 102] on span "JUAÇO ATACADISTA MATRIZ" at bounding box center [439, 100] width 218 height 20
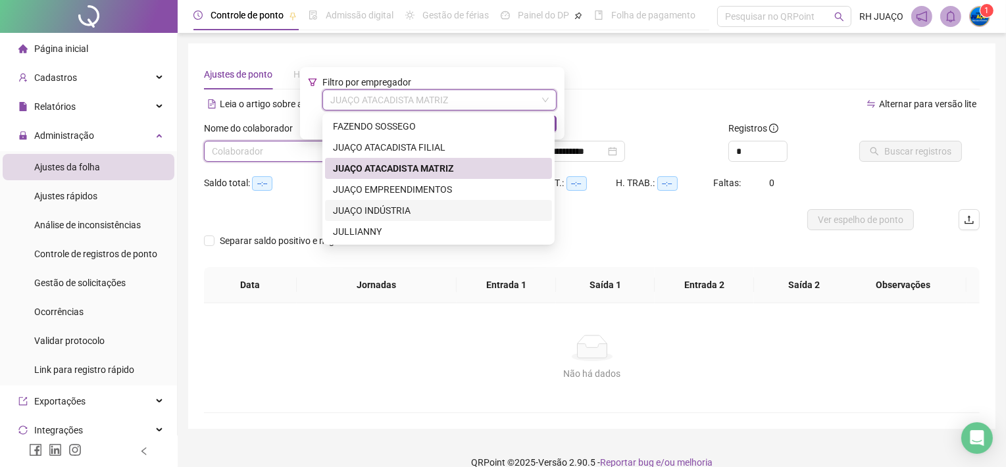
click at [417, 204] on div "JUAÇO INDÚSTRIA" at bounding box center [438, 210] width 211 height 14
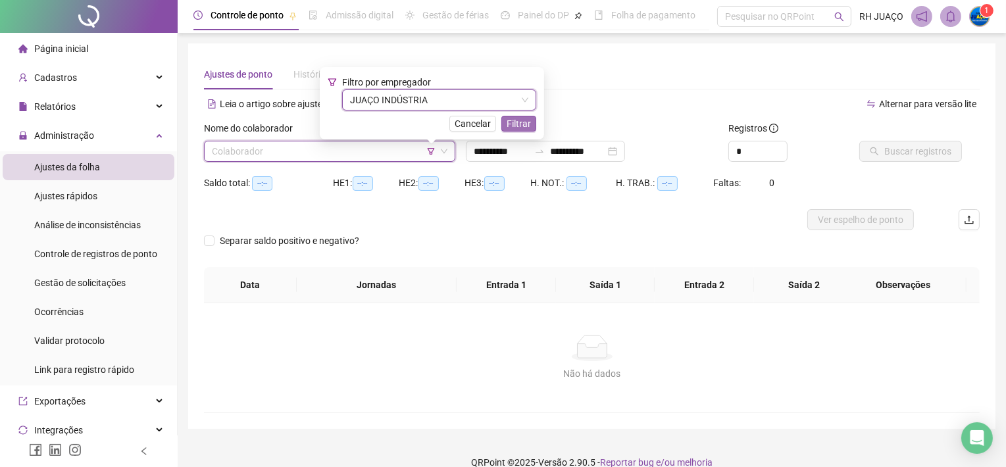
click at [516, 116] on span "Filtrar" at bounding box center [519, 123] width 24 height 14
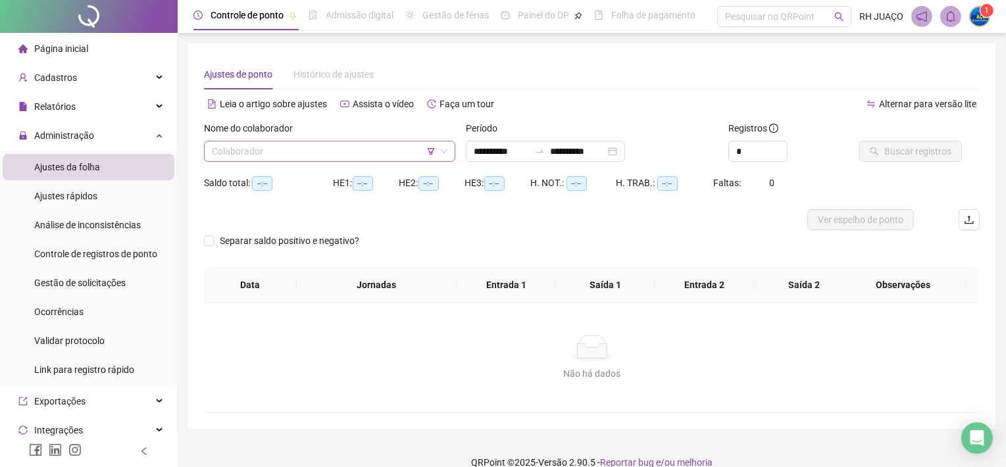
click at [318, 142] on input "search" at bounding box center [324, 151] width 224 height 20
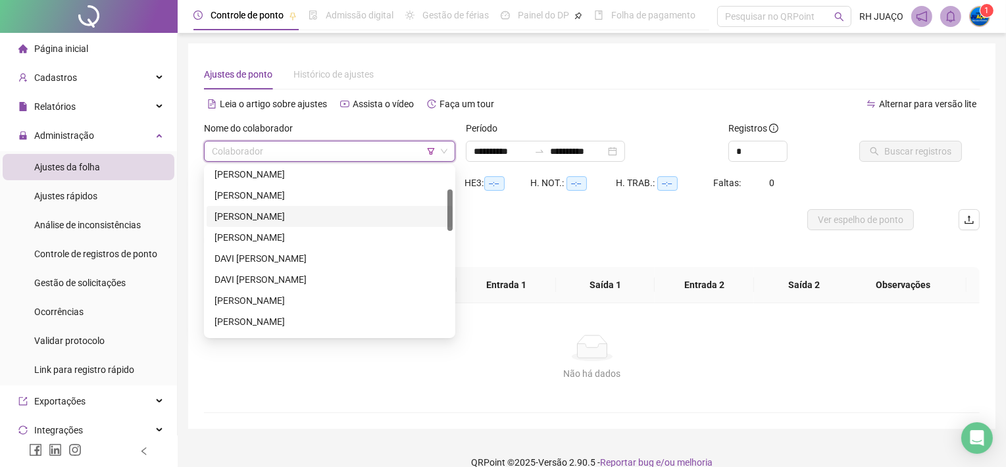
click at [430, 155] on input "search" at bounding box center [324, 151] width 224 height 20
click at [432, 151] on icon "filter" at bounding box center [431, 151] width 8 height 8
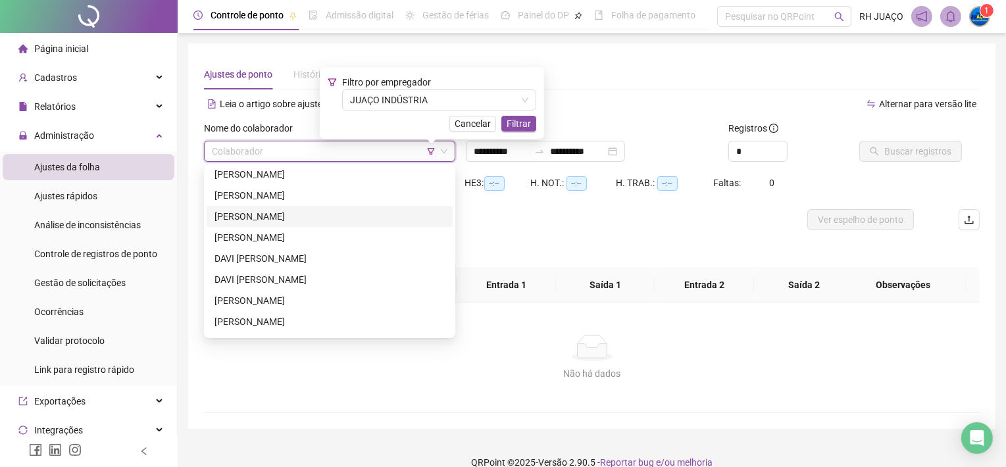
click at [441, 87] on div "Filtro por empregador JUAÇO INDÚSTRIA" at bounding box center [439, 93] width 194 height 36
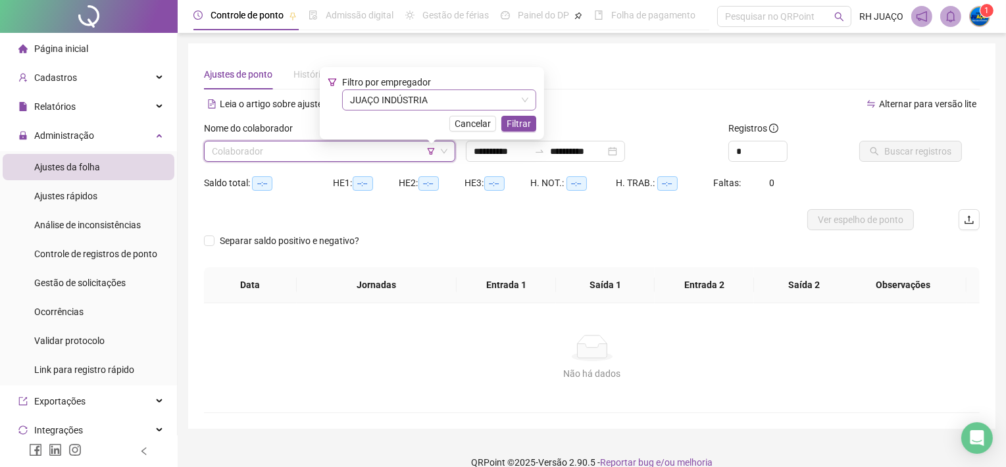
click at [439, 97] on span "JUAÇO INDÚSTRIA" at bounding box center [439, 100] width 178 height 20
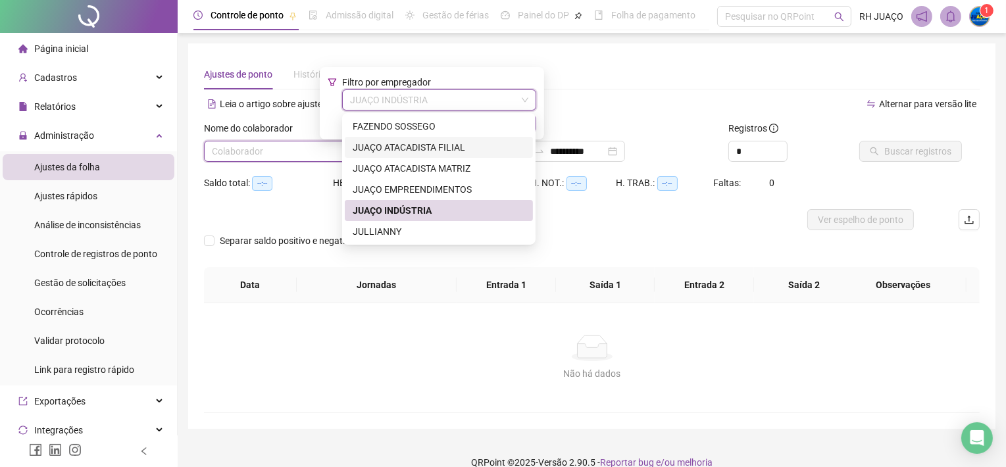
click at [432, 145] on div "JUAÇO ATACADISTA FILIAL" at bounding box center [439, 147] width 172 height 14
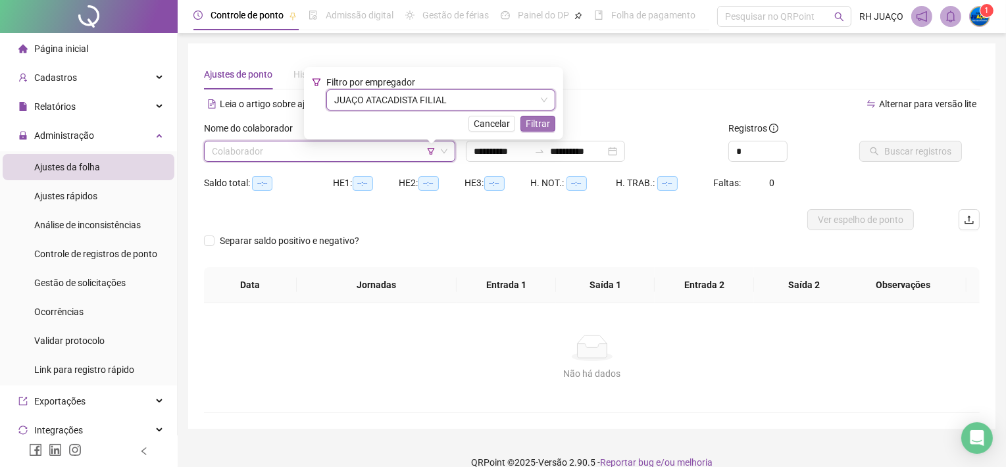
click at [542, 125] on span "Filtrar" at bounding box center [538, 123] width 24 height 14
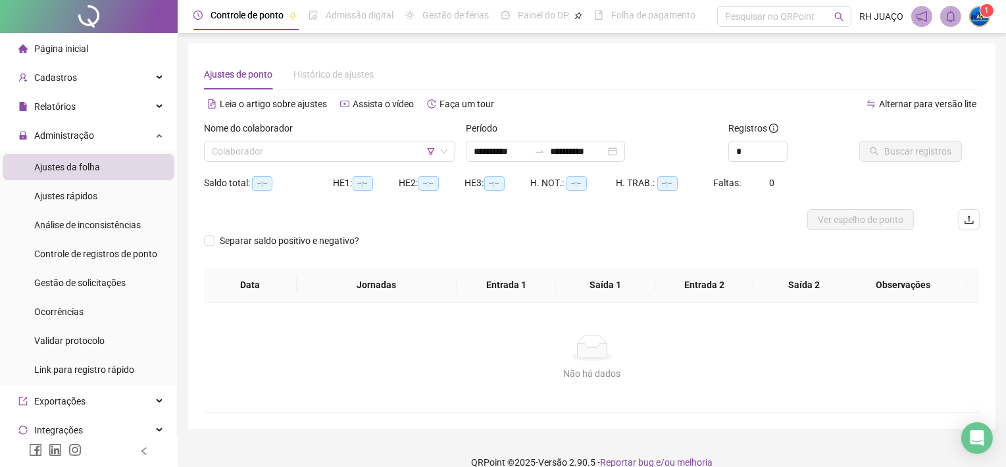
click at [383, 137] on div "Nome do colaborador" at bounding box center [329, 131] width 251 height 20
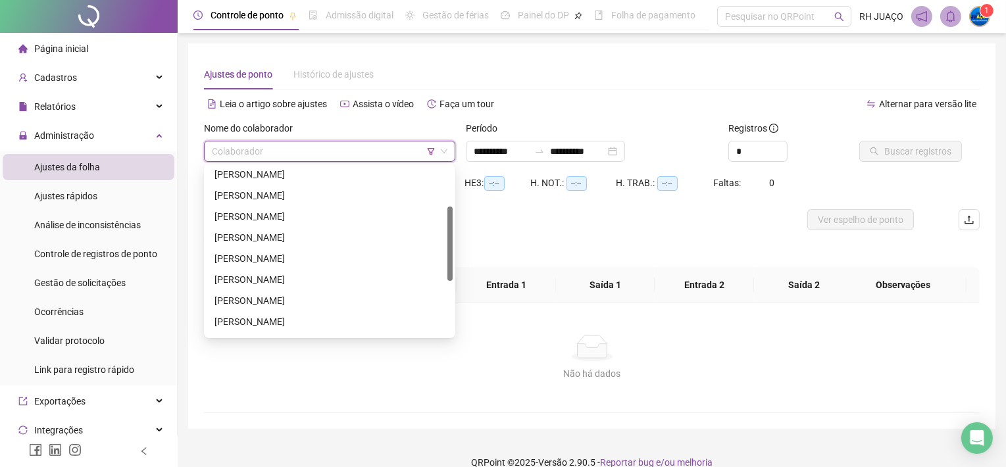
click at [384, 141] on input "search" at bounding box center [324, 151] width 224 height 20
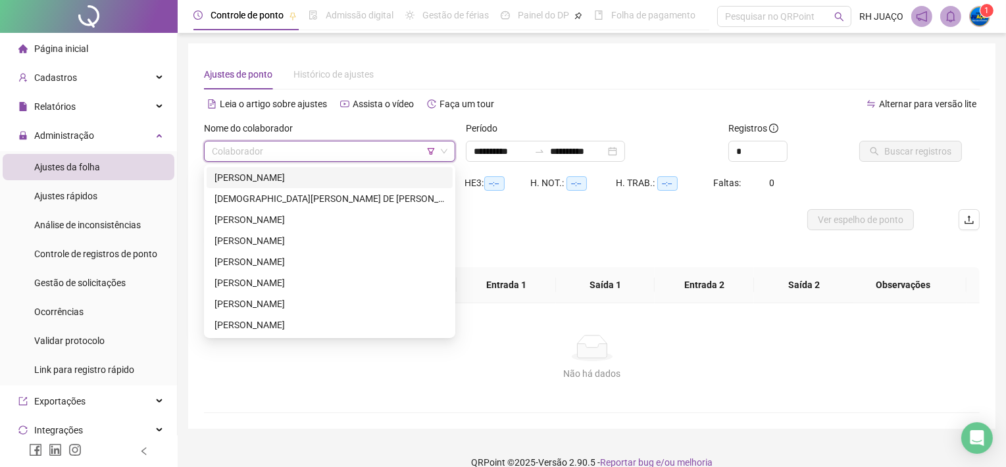
click at [374, 151] on input "search" at bounding box center [324, 151] width 224 height 20
click at [434, 149] on icon "filter" at bounding box center [431, 151] width 7 height 7
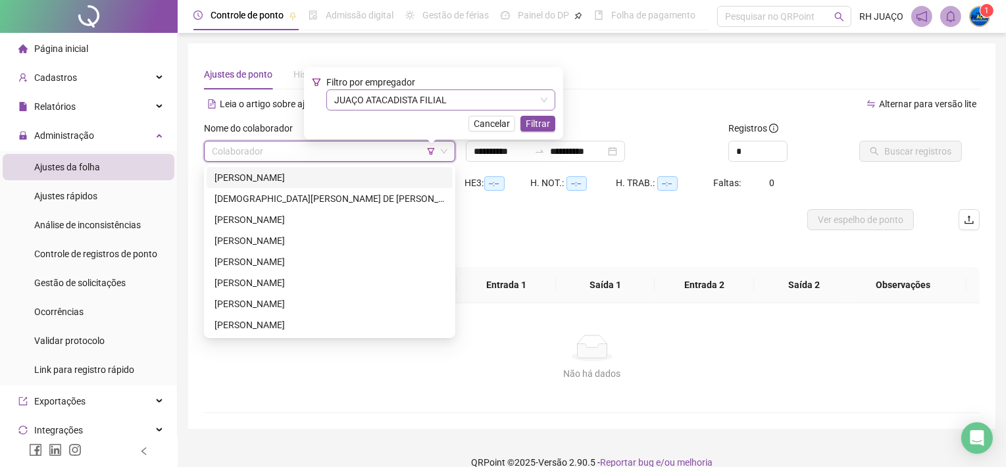
click at [444, 98] on span "JUAÇO ATACADISTA FILIAL" at bounding box center [440, 100] width 213 height 20
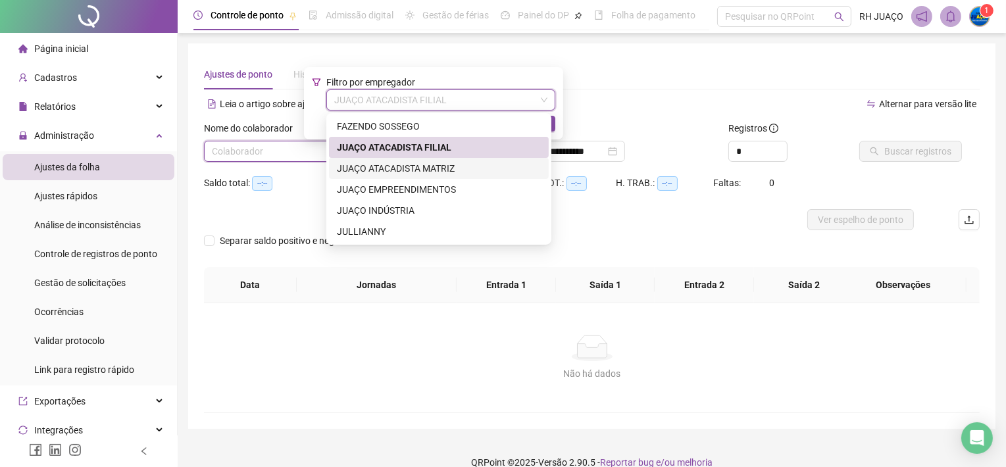
click at [423, 168] on div "JUAÇO ATACADISTA MATRIZ" at bounding box center [439, 168] width 204 height 14
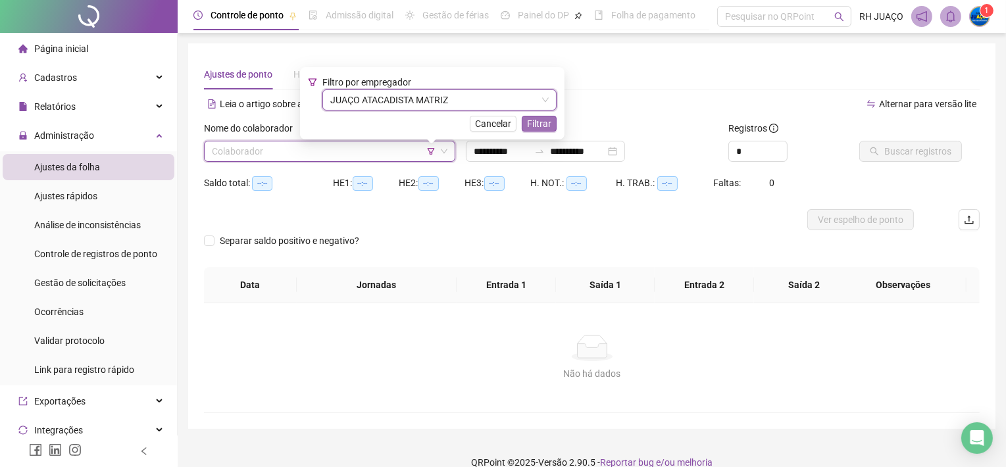
click at [521, 120] on div "Cancelar Filtrar" at bounding box center [432, 124] width 249 height 16
click at [524, 120] on button "Filtrar" at bounding box center [539, 124] width 35 height 16
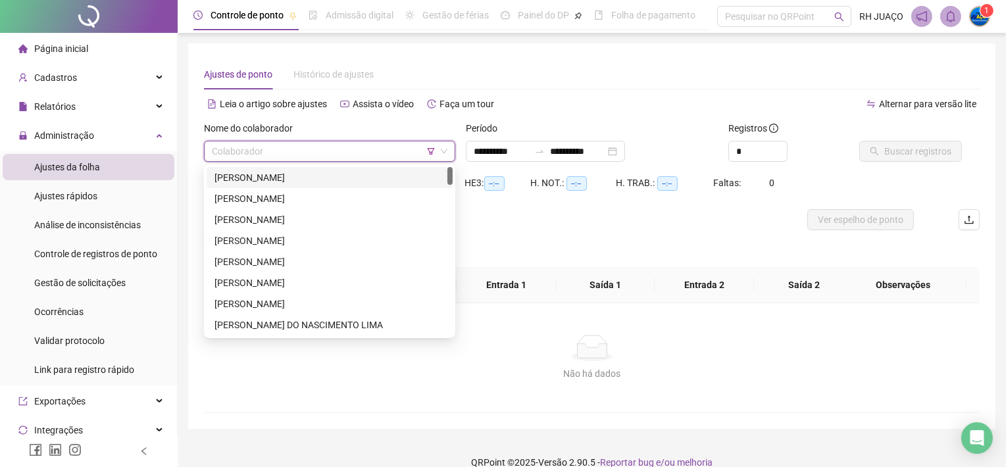
click at [393, 143] on input "search" at bounding box center [324, 151] width 224 height 20
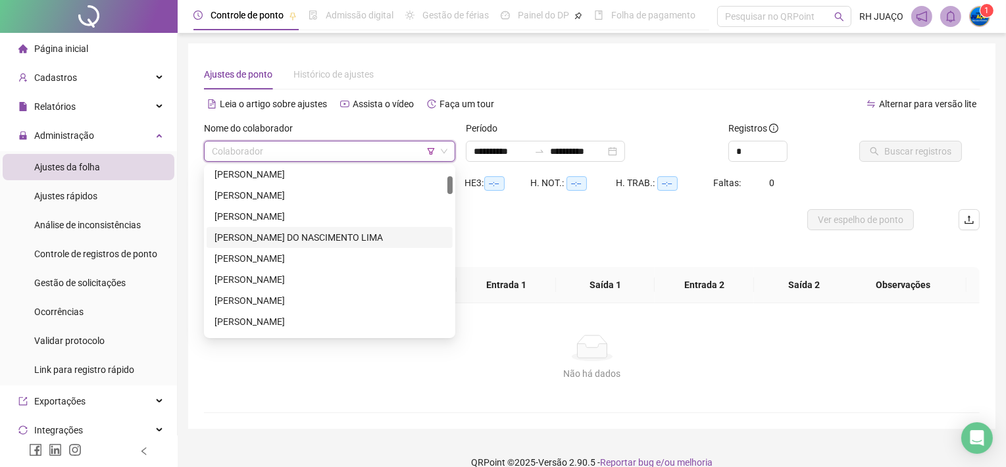
scroll to position [176, 0]
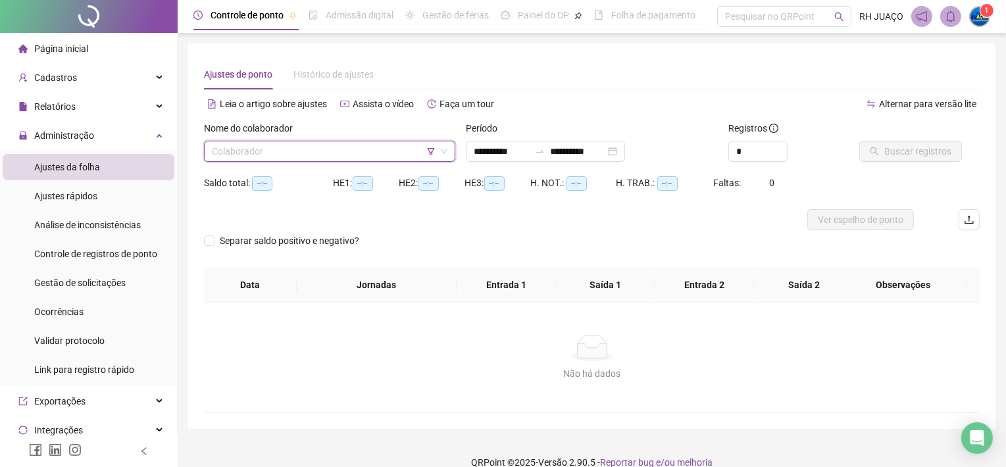
type input "*"
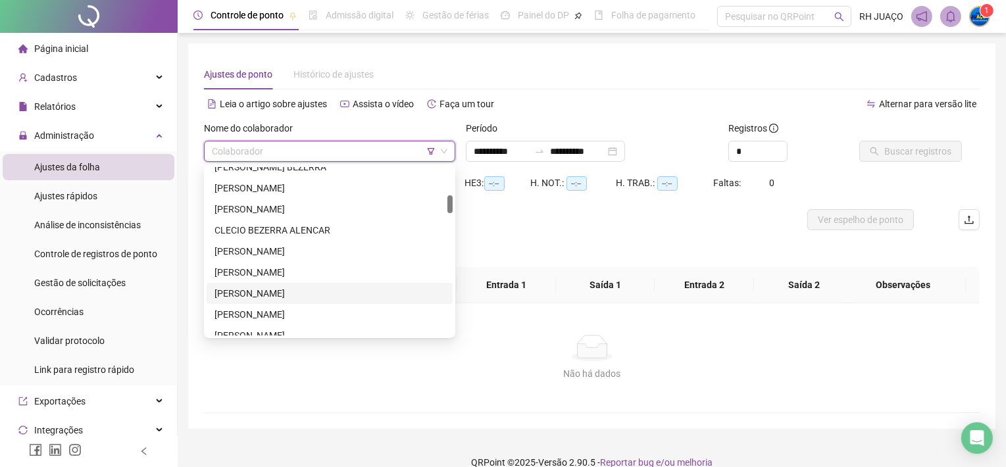
scroll to position [351, 0]
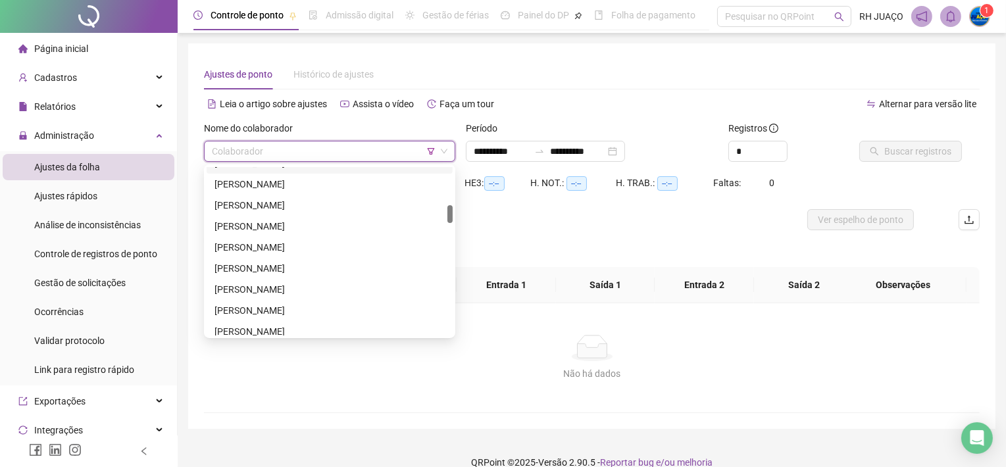
click at [430, 152] on icon "filter" at bounding box center [431, 151] width 7 height 7
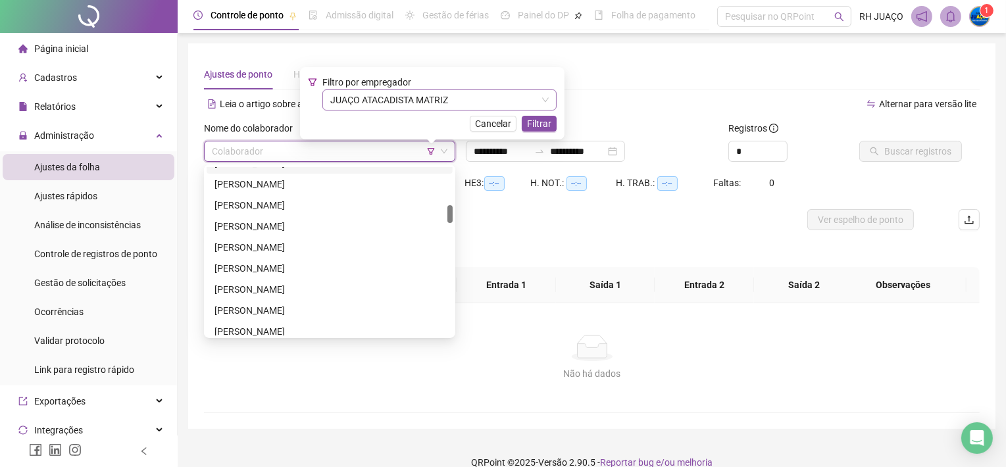
click at [397, 99] on span "JUAÇO ATACADISTA MATRIZ" at bounding box center [439, 100] width 218 height 20
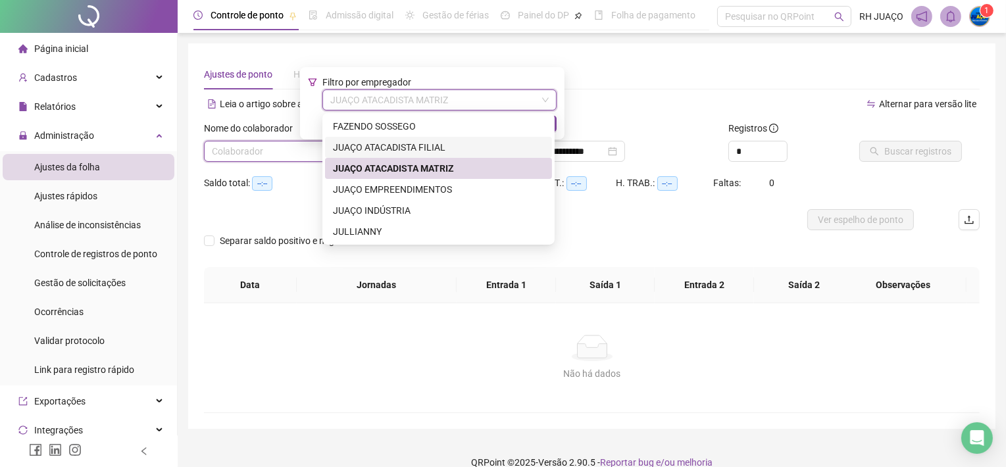
click at [389, 144] on div "JUAÇO ATACADISTA FILIAL" at bounding box center [438, 147] width 211 height 14
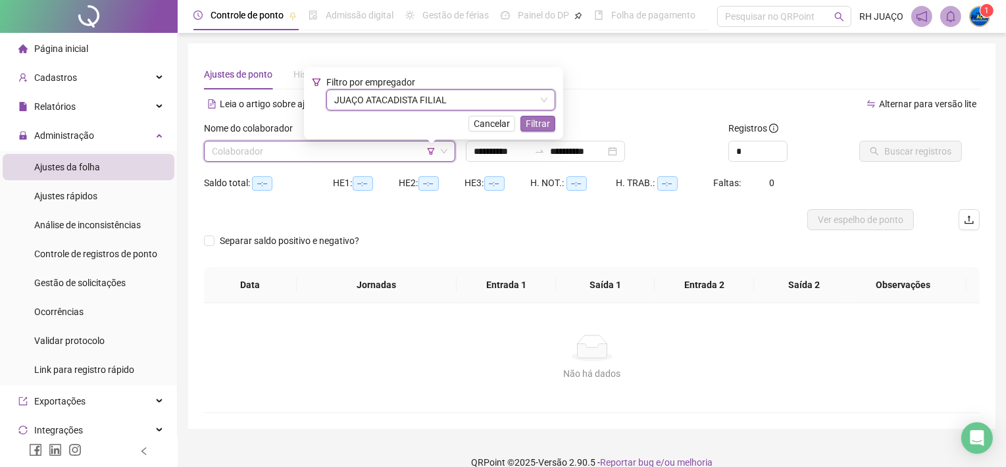
click at [545, 122] on span "Filtrar" at bounding box center [538, 123] width 24 height 14
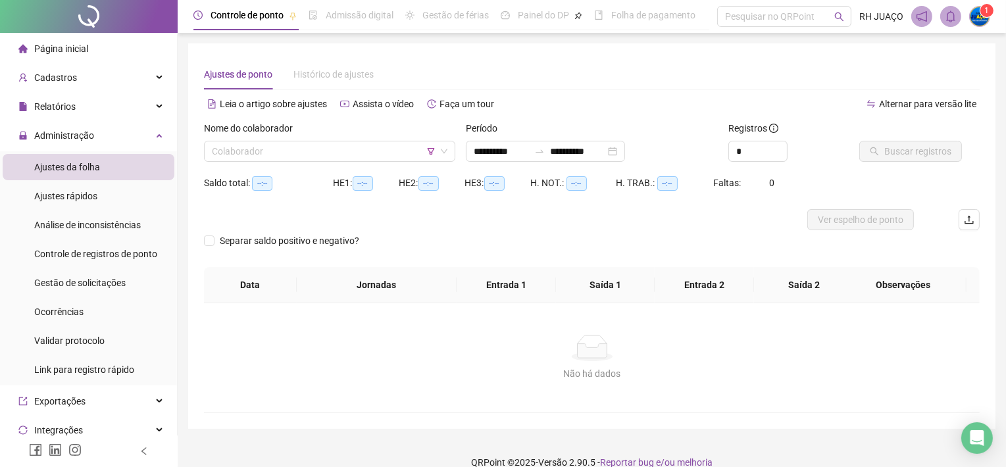
click at [279, 139] on div "Nome do colaborador" at bounding box center [329, 131] width 251 height 20
click at [278, 147] on input "search" at bounding box center [324, 151] width 224 height 20
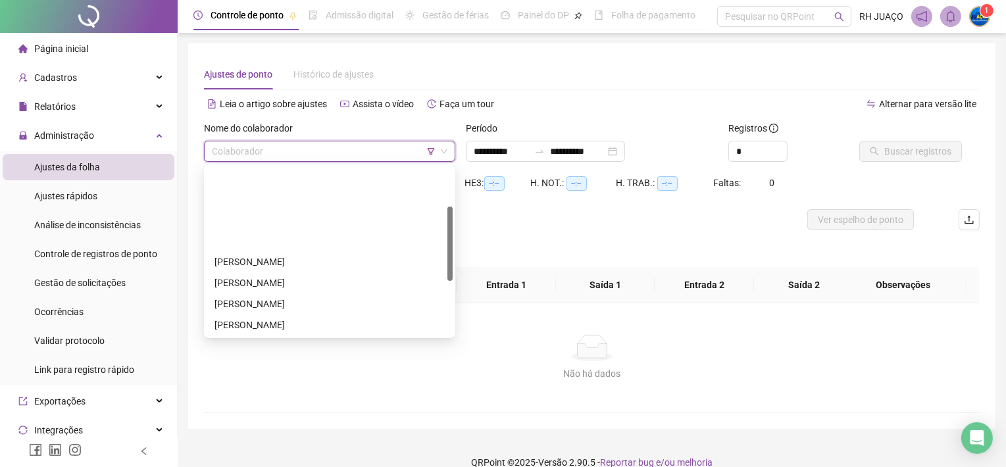
scroll to position [176, 0]
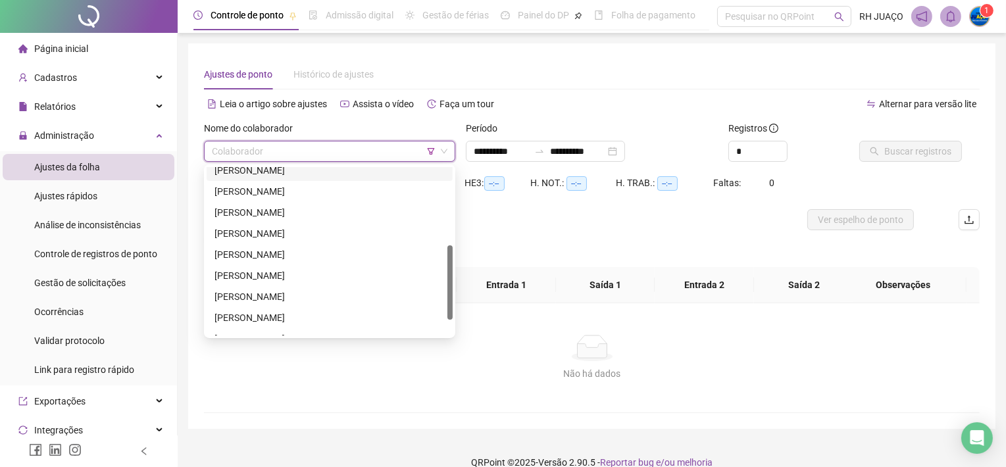
drag, startPoint x: 430, startPoint y: 145, endPoint x: 432, endPoint y: 156, distance: 11.5
click at [432, 145] on input "search" at bounding box center [324, 151] width 224 height 20
click at [430, 149] on icon "filter" at bounding box center [431, 151] width 8 height 8
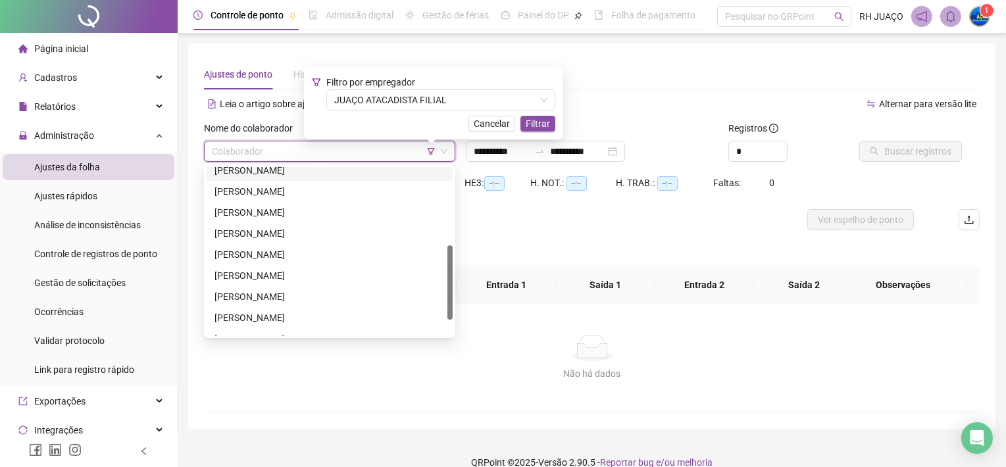
click at [405, 159] on input "search" at bounding box center [324, 151] width 224 height 20
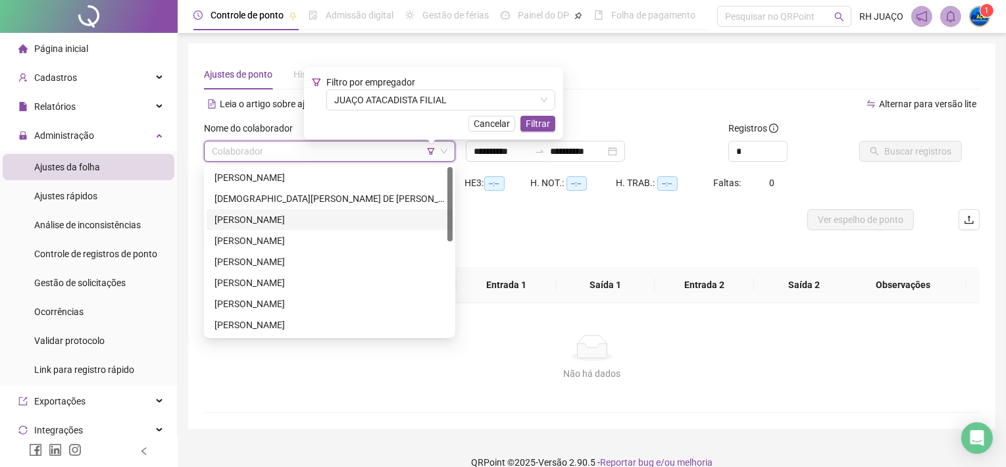
scroll to position [87, 0]
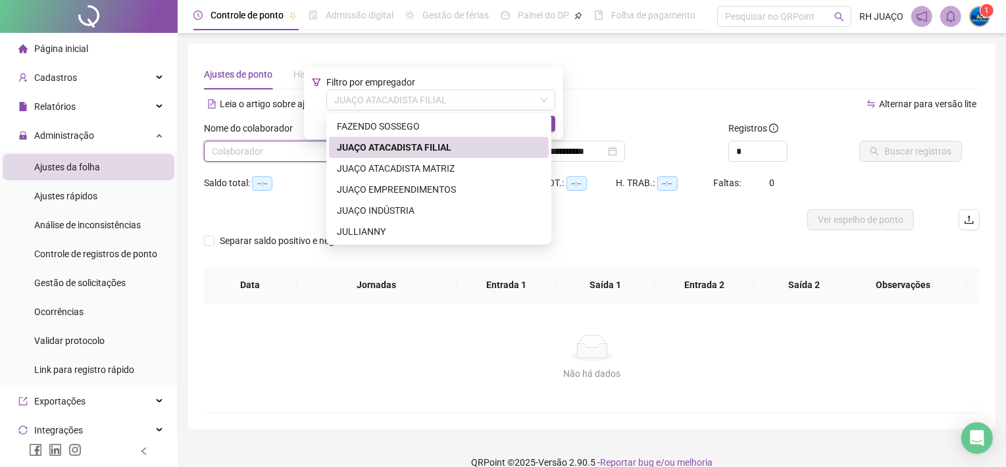
drag, startPoint x: 468, startPoint y: 107, endPoint x: 466, endPoint y: 113, distance: 6.9
click at [467, 111] on div "Filtro por empregador JUAÇO ATACADISTA FILIAL Cancelar Filtrar" at bounding box center [433, 103] width 243 height 57
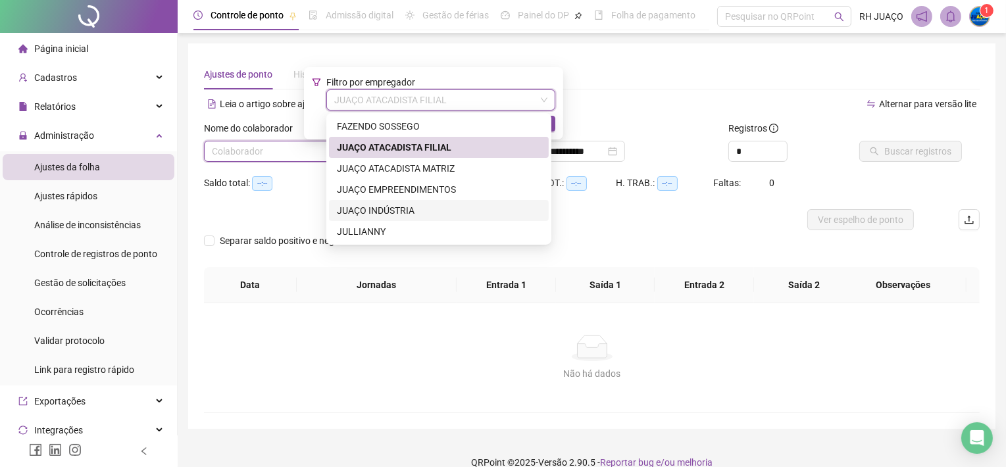
click at [413, 205] on div "JUAÇO INDÚSTRIA" at bounding box center [439, 210] width 204 height 14
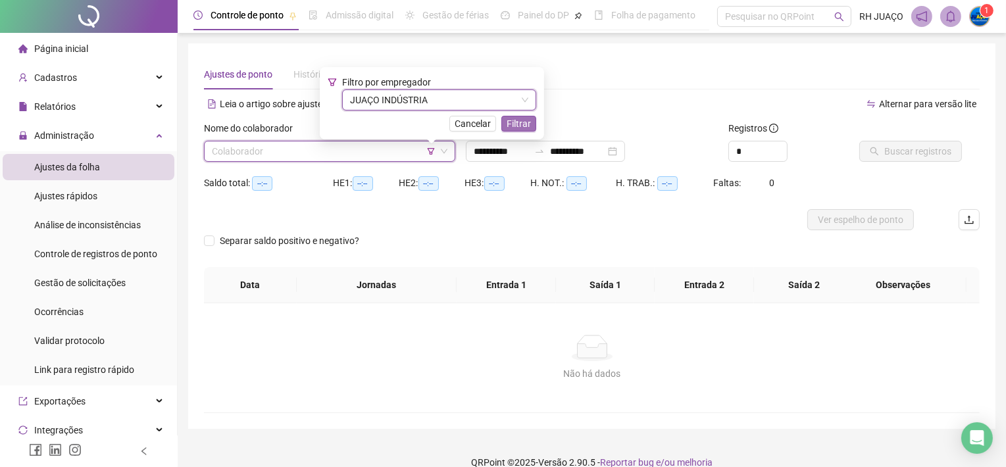
click at [514, 128] on span "Filtrar" at bounding box center [519, 123] width 24 height 14
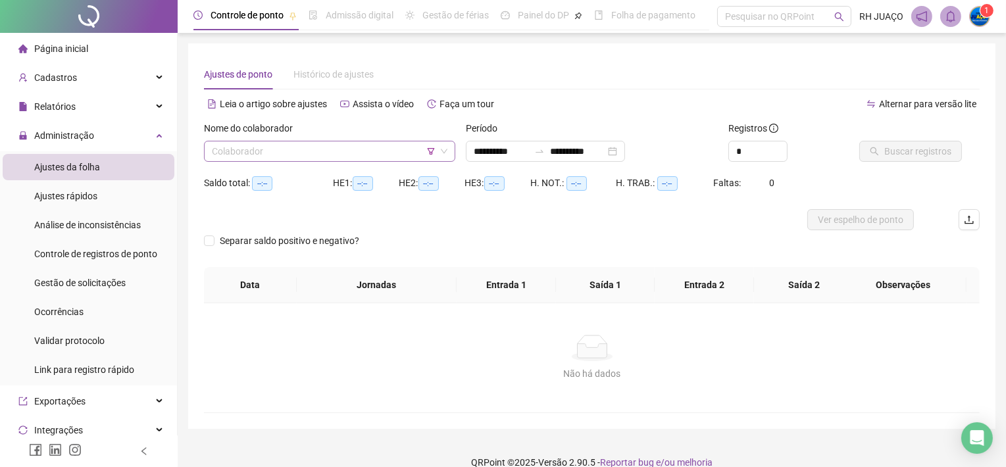
click at [397, 149] on input "search" at bounding box center [324, 151] width 224 height 20
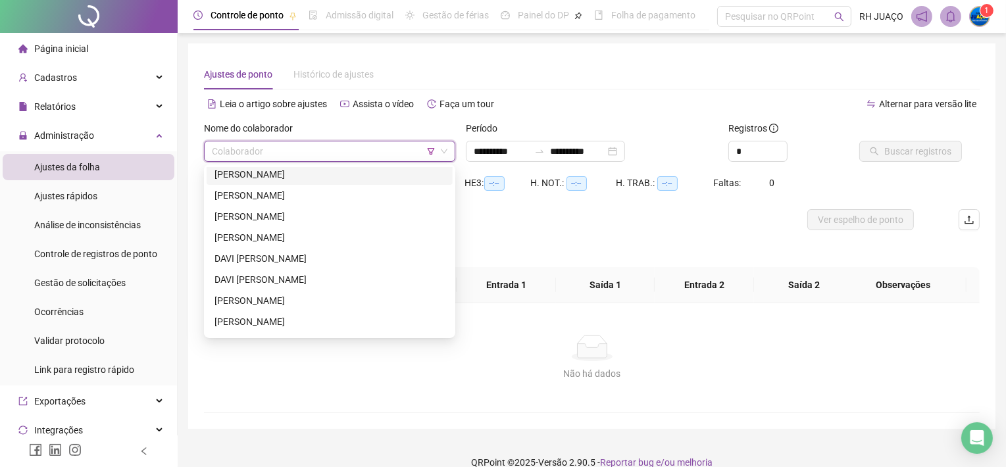
click at [432, 150] on icon "filter" at bounding box center [431, 151] width 8 height 8
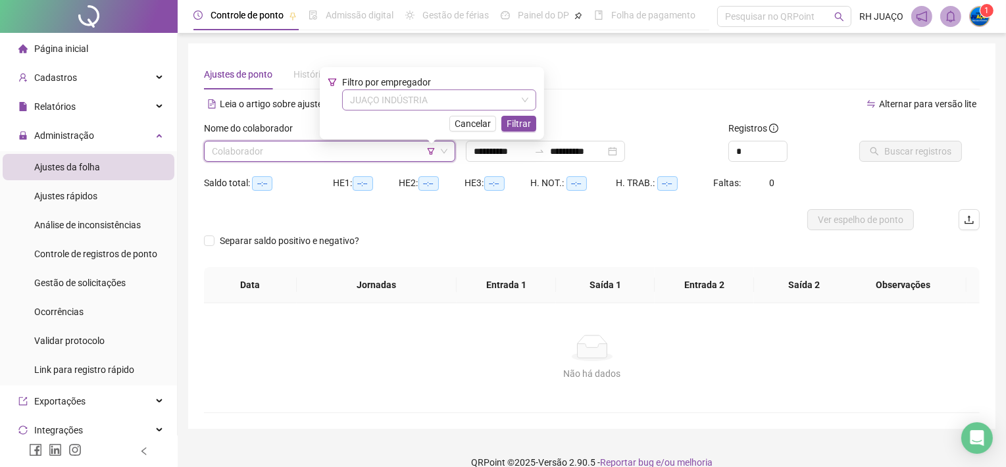
click at [422, 107] on span "JUAÇO INDÚSTRIA" at bounding box center [439, 100] width 178 height 20
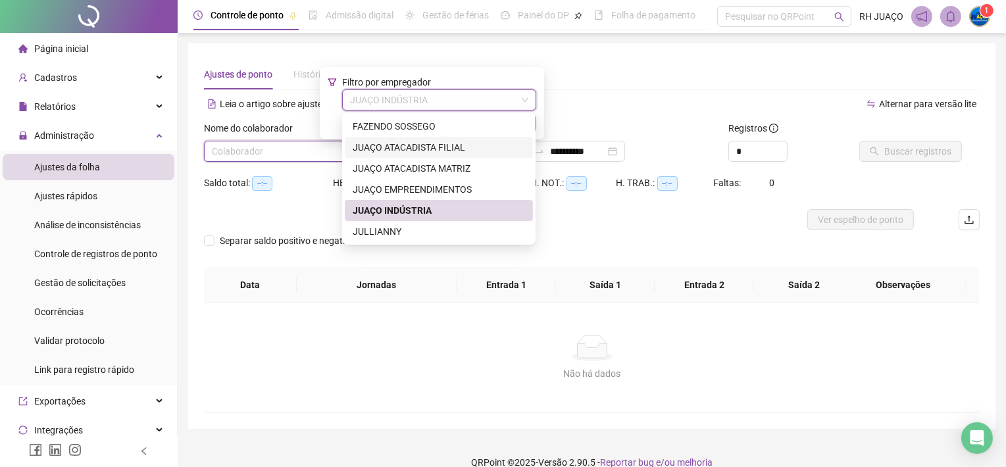
click at [407, 138] on div "JUAÇO ATACADISTA FILIAL" at bounding box center [439, 147] width 188 height 21
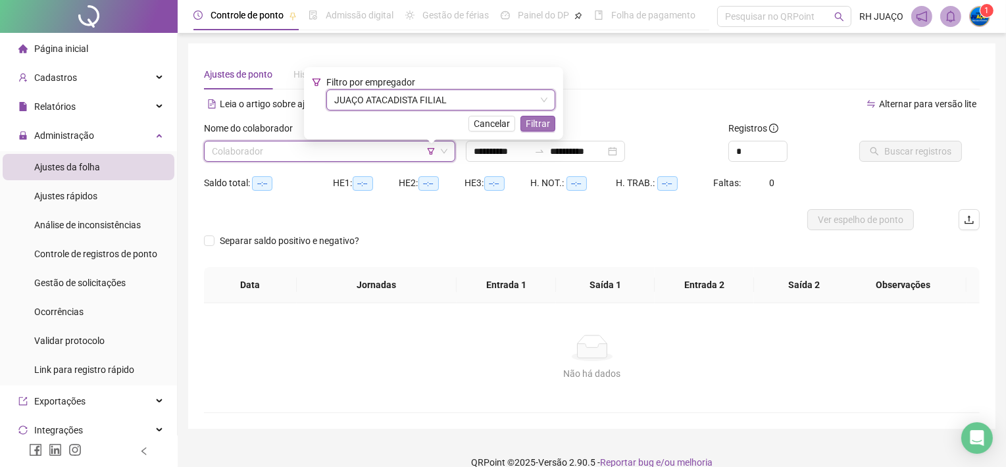
click at [539, 124] on span "Filtrar" at bounding box center [538, 123] width 24 height 14
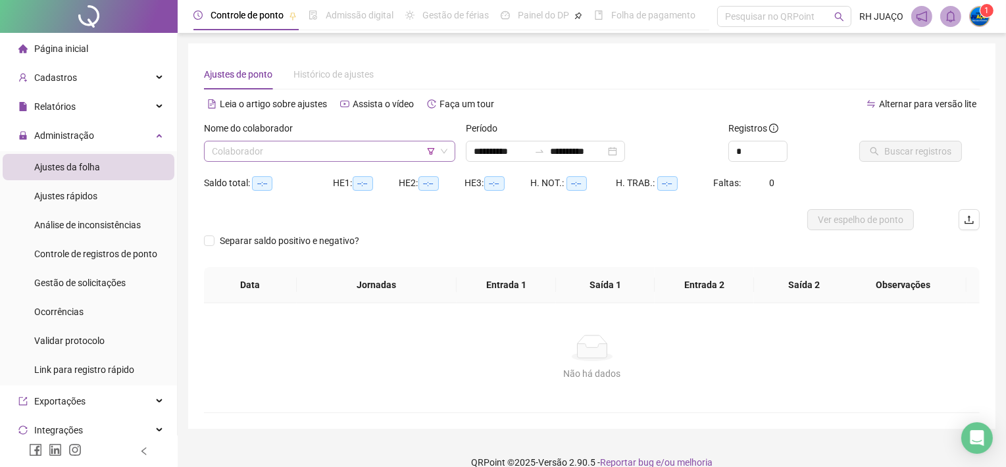
click at [397, 153] on input "search" at bounding box center [324, 151] width 224 height 20
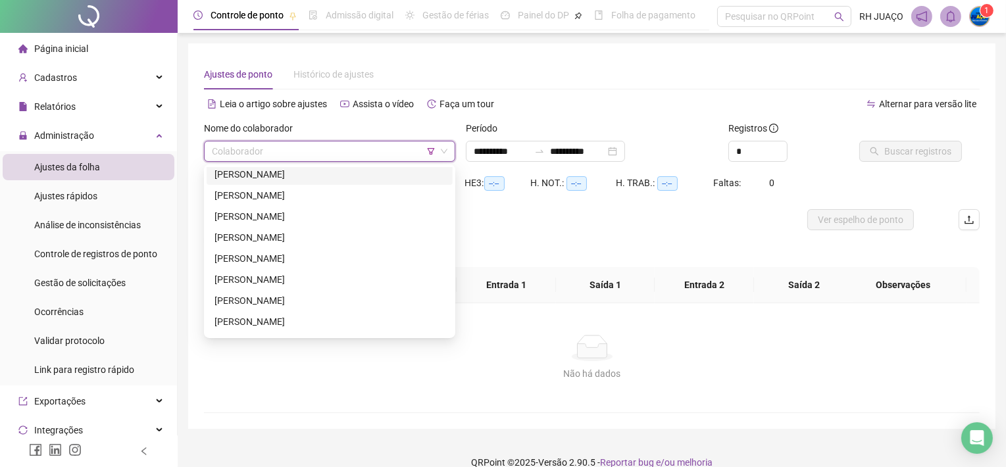
click at [378, 148] on input "search" at bounding box center [324, 151] width 224 height 20
click at [432, 150] on icon "filter" at bounding box center [431, 151] width 8 height 8
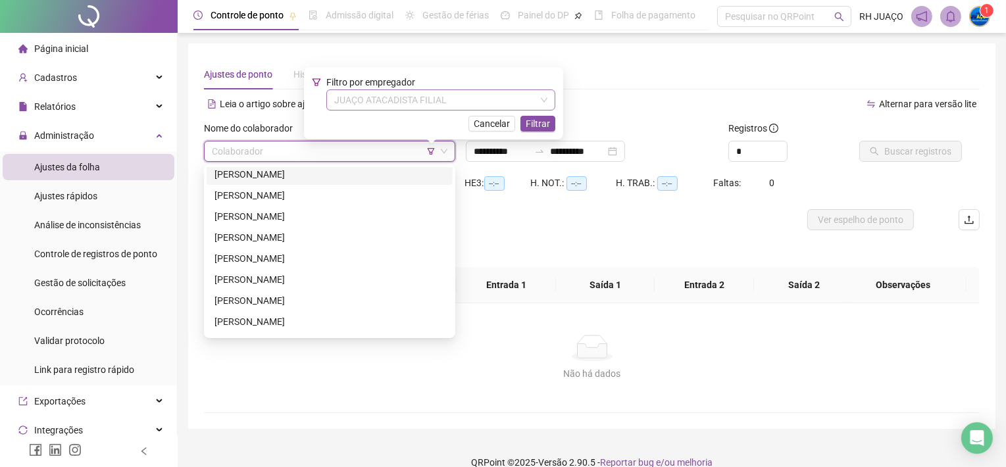
click at [437, 101] on span "JUAÇO ATACADISTA FILIAL" at bounding box center [440, 100] width 213 height 20
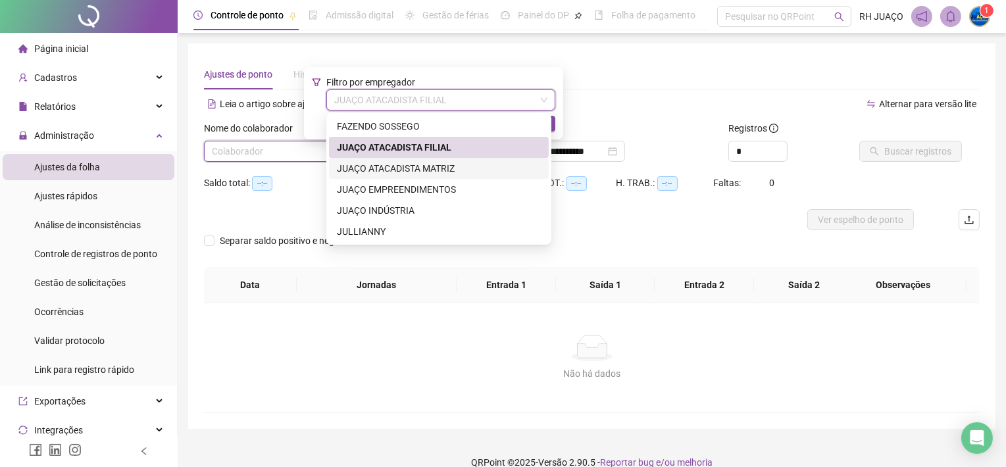
click at [438, 160] on div "JUAÇO ATACADISTA MATRIZ" at bounding box center [439, 168] width 220 height 21
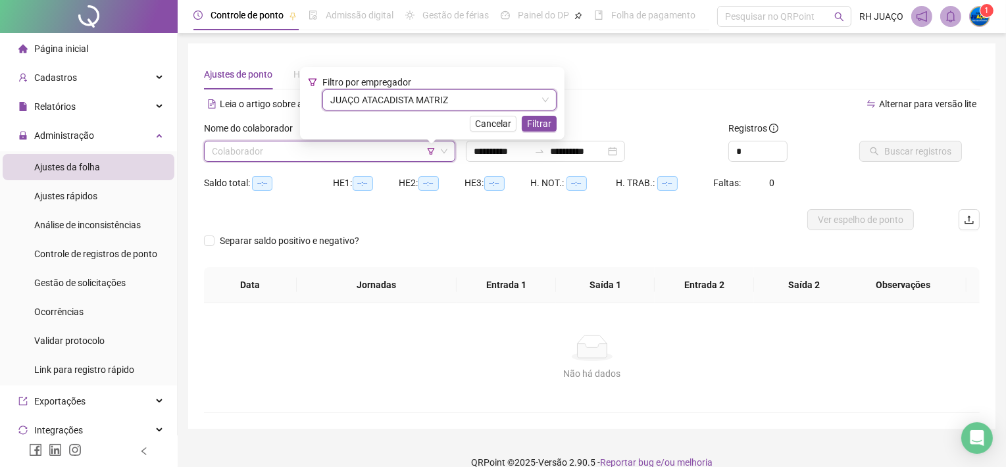
click at [529, 120] on span "Filtrar" at bounding box center [539, 123] width 24 height 14
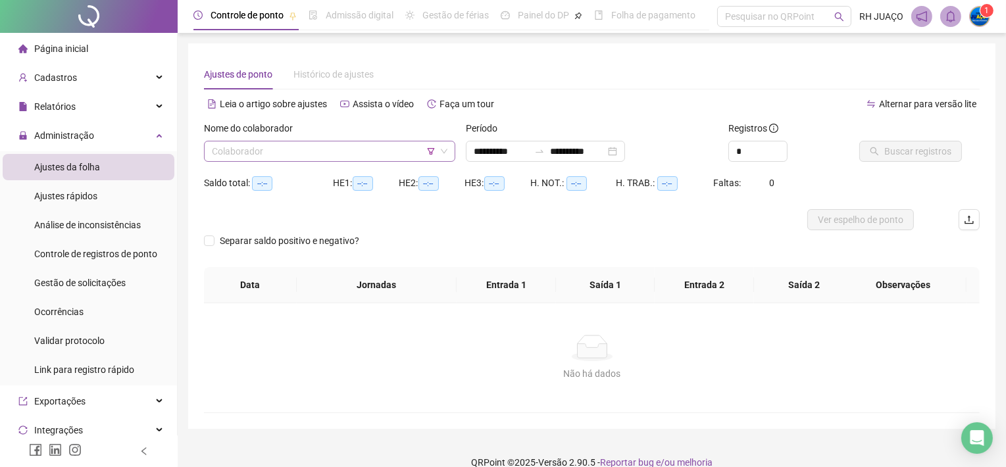
click at [392, 148] on input "search" at bounding box center [324, 151] width 224 height 20
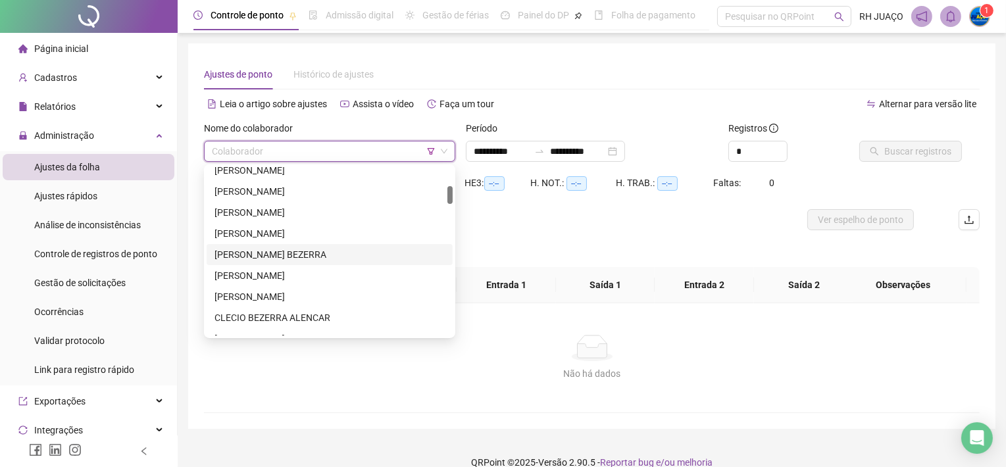
scroll to position [263, 0]
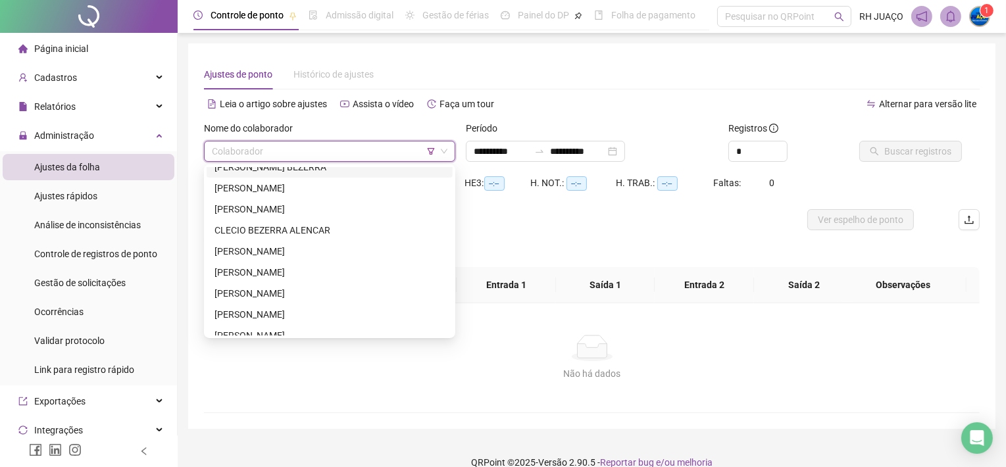
click at [403, 148] on input "search" at bounding box center [324, 151] width 224 height 20
click at [432, 150] on icon "filter" at bounding box center [431, 151] width 8 height 8
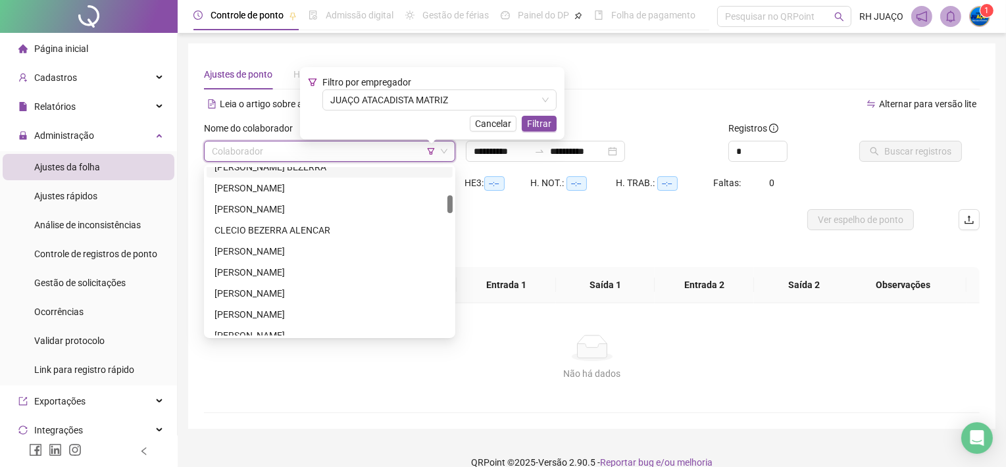
click at [490, 119] on span "Cancelar" at bounding box center [493, 123] width 36 height 14
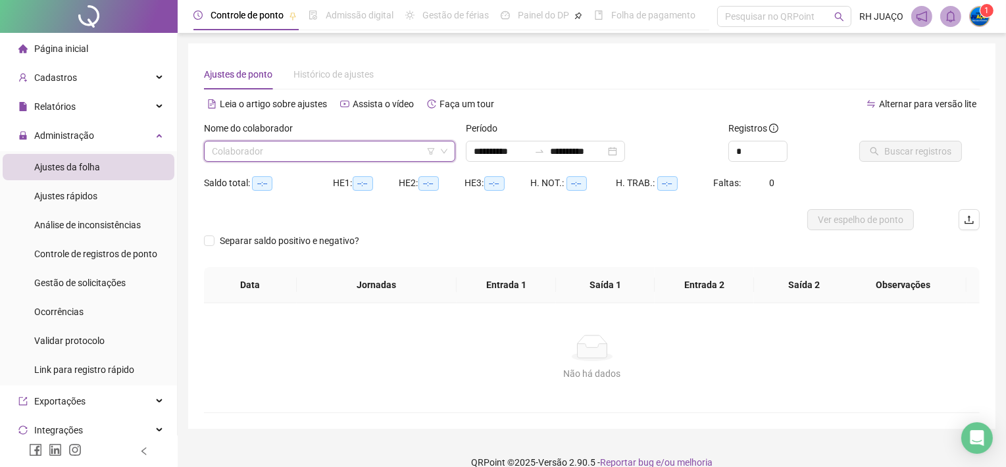
click at [374, 149] on input "search" at bounding box center [324, 151] width 224 height 20
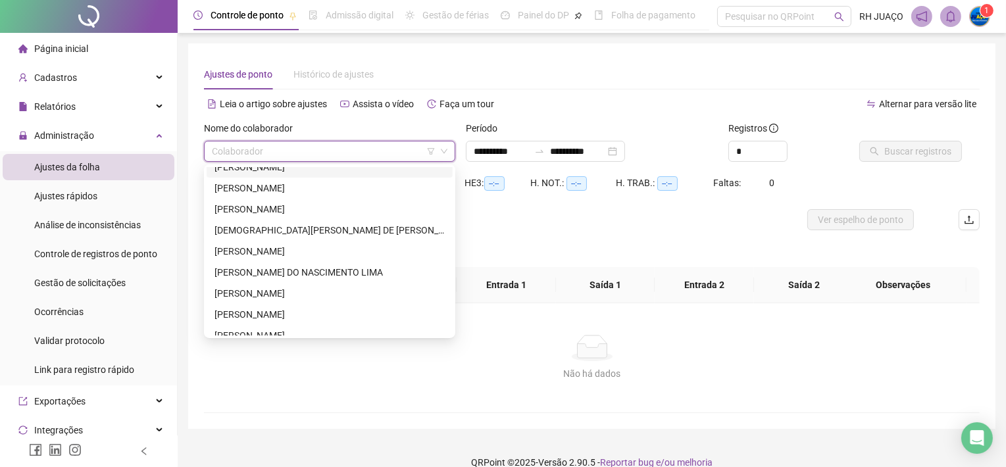
click at [432, 151] on icon "filter" at bounding box center [431, 151] width 8 height 8
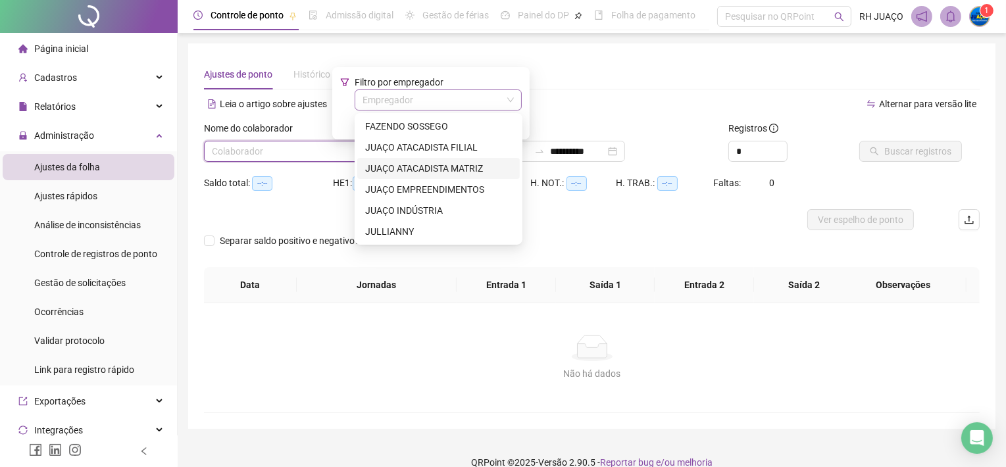
click at [409, 99] on input "search" at bounding box center [431, 100] width 139 height 20
click at [415, 212] on div "JUAÇO INDÚSTRIA" at bounding box center [438, 210] width 147 height 14
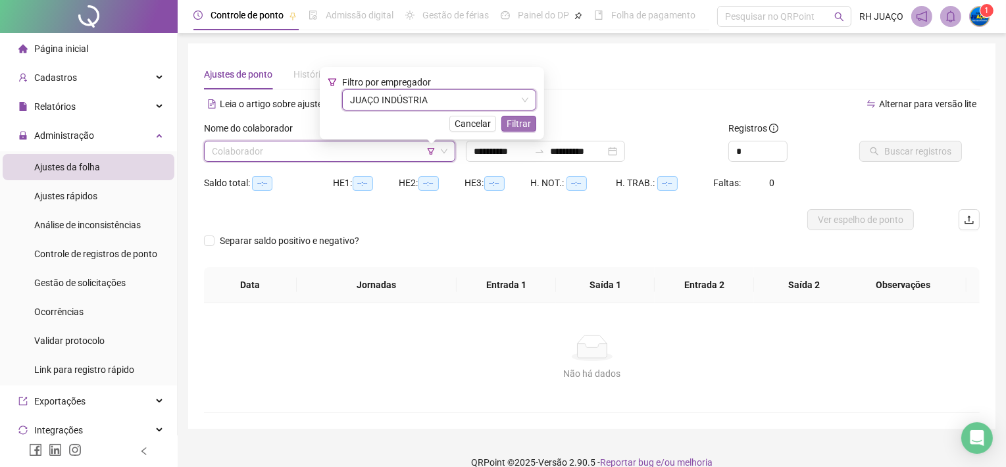
click at [518, 116] on span "Filtrar" at bounding box center [519, 123] width 24 height 14
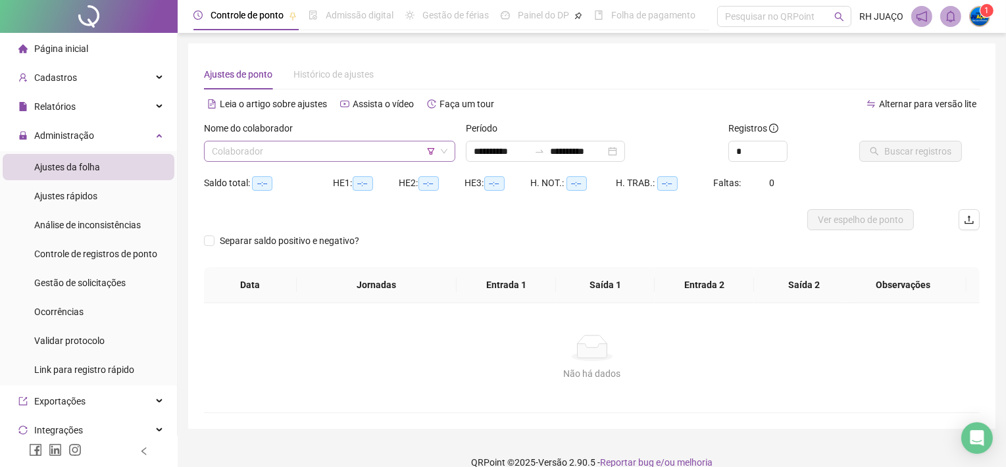
click at [397, 150] on input "search" at bounding box center [324, 151] width 224 height 20
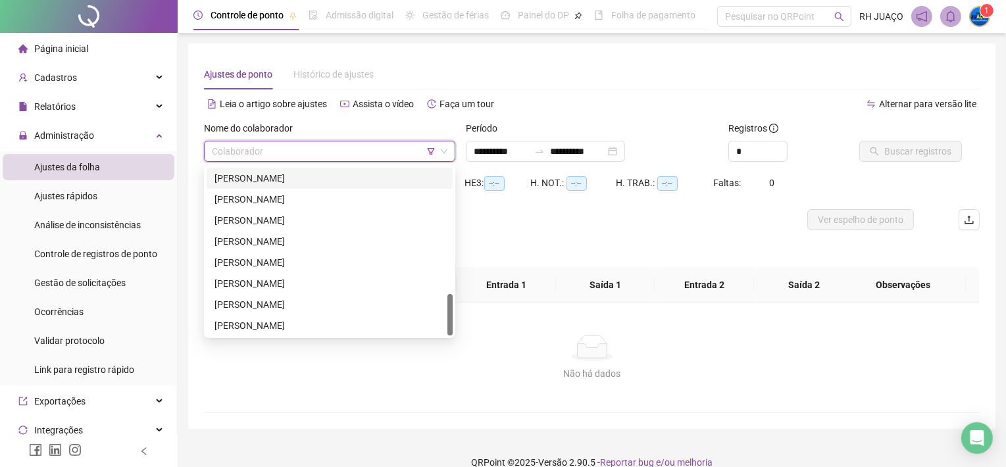
scroll to position [329, 0]
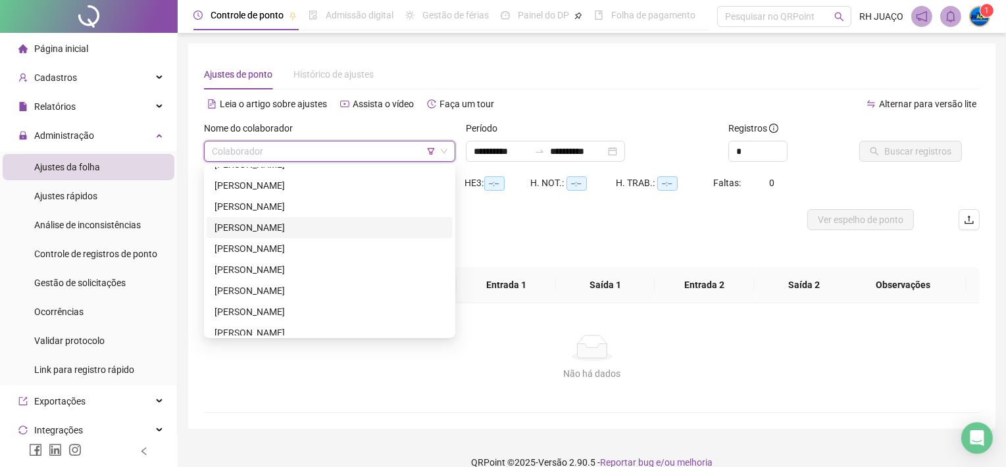
type input "*"
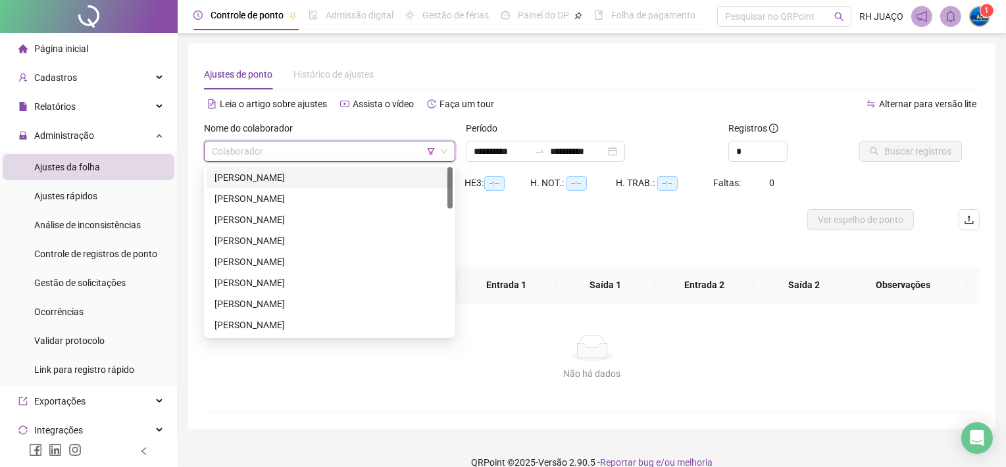
click at [433, 149] on icon "filter" at bounding box center [431, 151] width 7 height 7
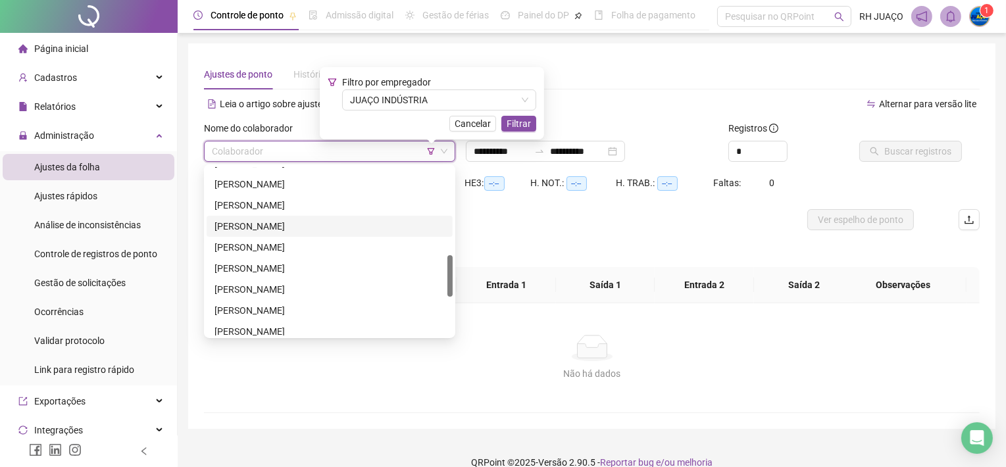
scroll to position [263, 0]
